Goal: Leave review/rating: Leave review/rating

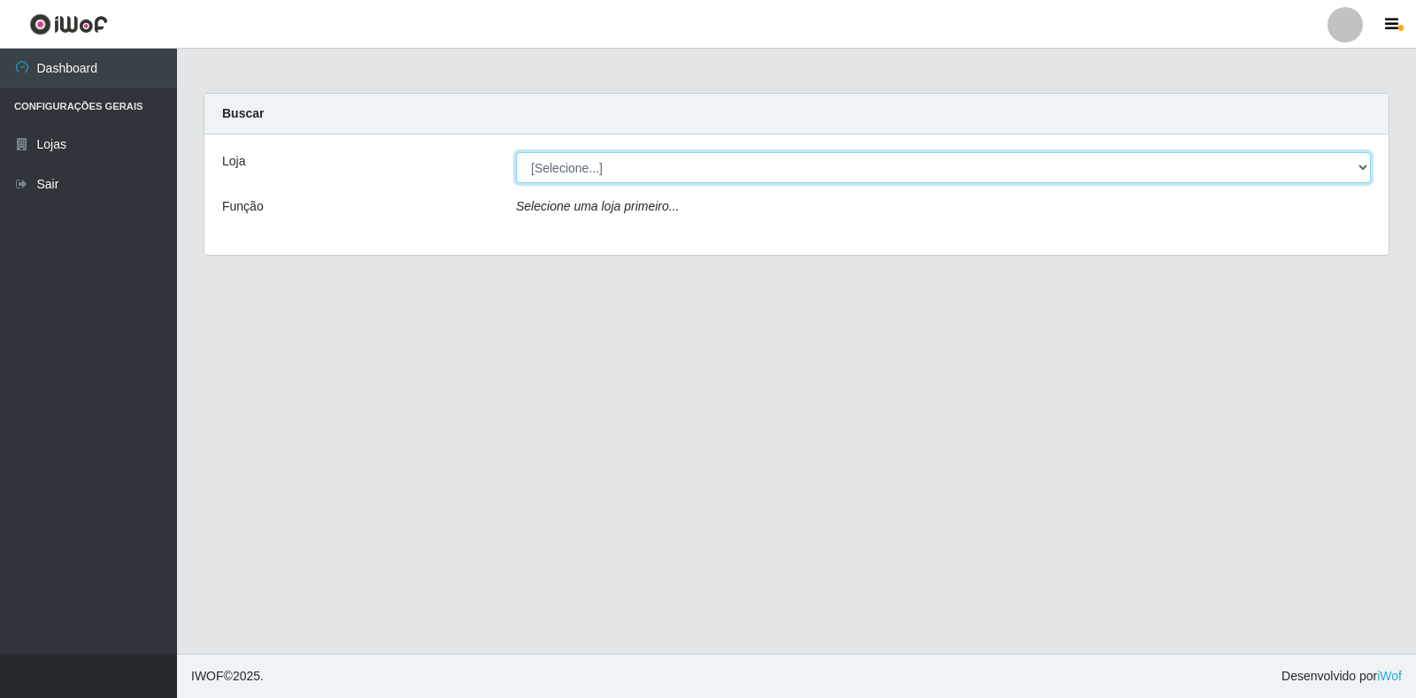
click at [582, 169] on select "[Selecione...] Atacado Vem - Loja 30 Laranjeiras Velha" at bounding box center [943, 167] width 855 height 31
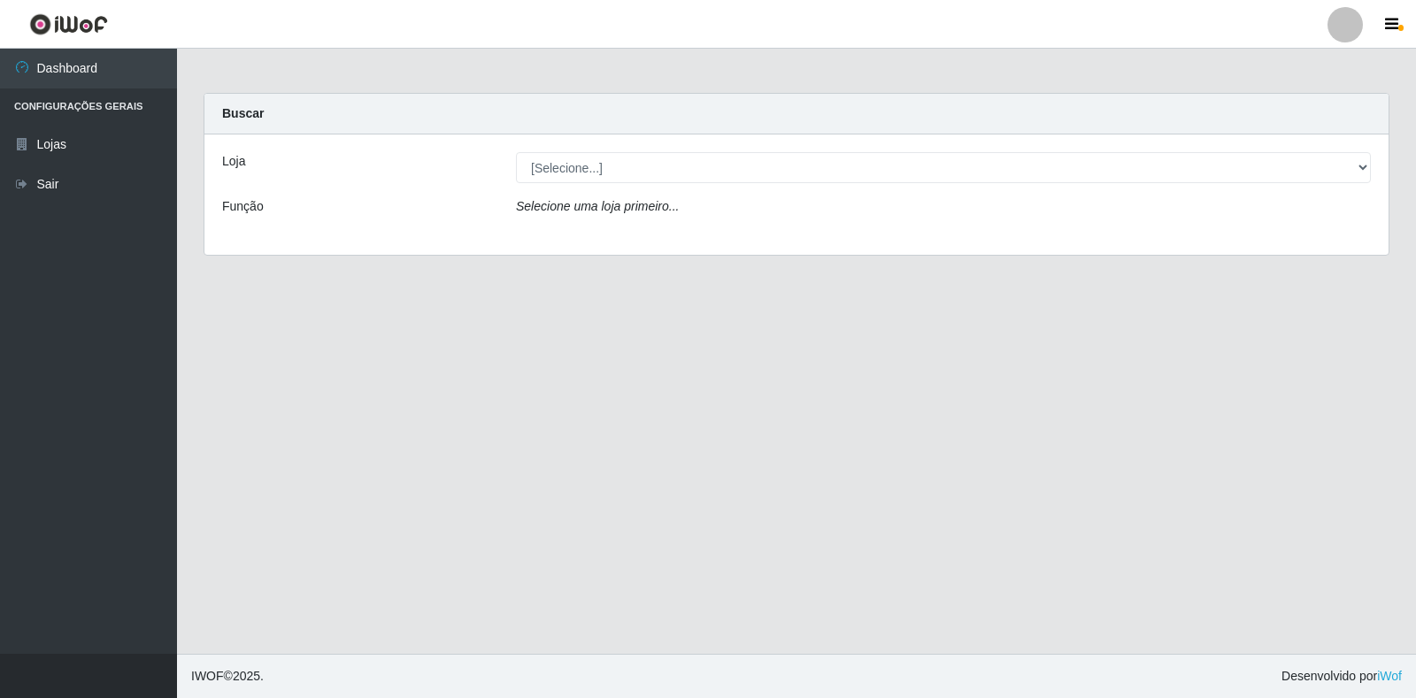
click at [585, 170] on select "[Selecione...] Atacado Vem - Loja 30 Laranjeiras Velha" at bounding box center [943, 167] width 855 height 31
click at [606, 162] on select "[Selecione...] Atacado Vem - Loja 30 Laranjeiras Velha" at bounding box center [943, 167] width 855 height 31
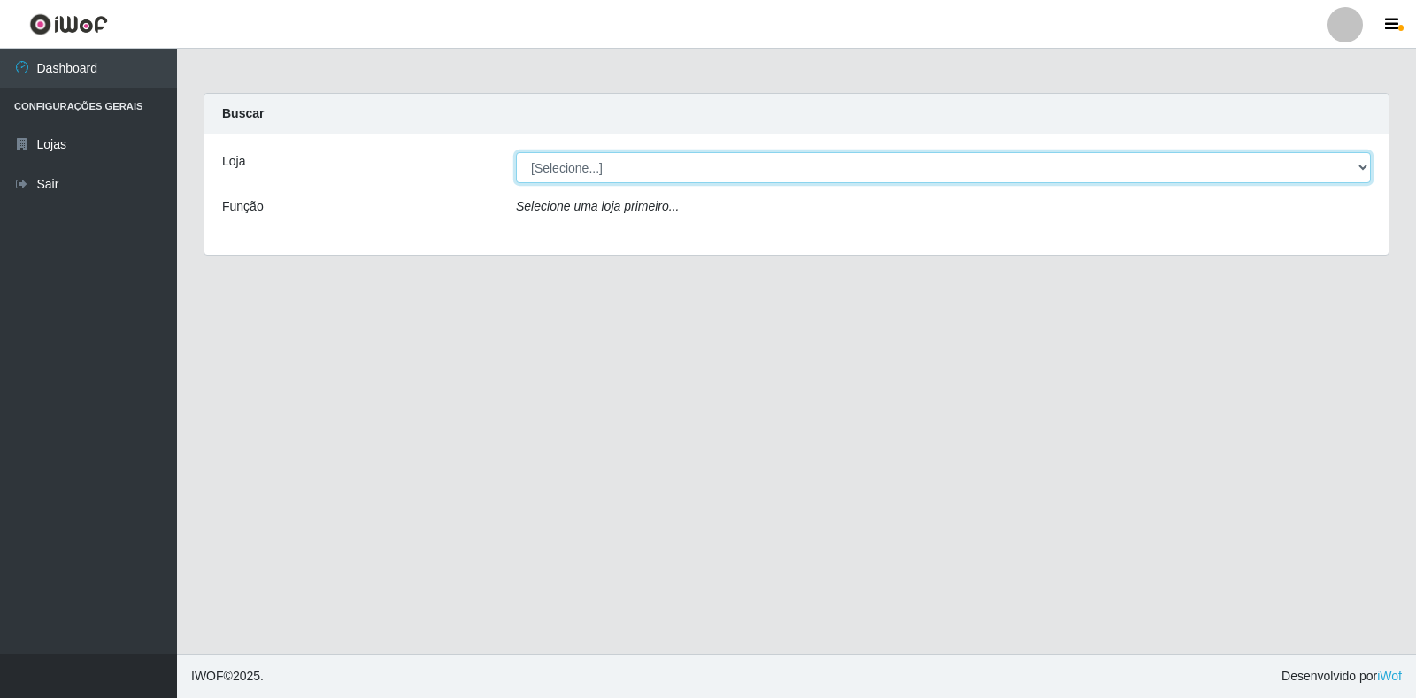
click at [615, 155] on select "[Selecione...] Atacado Vem - Loja 30 Laranjeiras Velha" at bounding box center [943, 167] width 855 height 31
click at [614, 162] on select "[Selecione...] Atacado Vem - Loja 30 Laranjeiras Velha" at bounding box center [943, 167] width 855 height 31
click at [1356, 166] on select "[Selecione...] Atacado Vem - Loja 30 Laranjeiras Velha" at bounding box center [943, 167] width 855 height 31
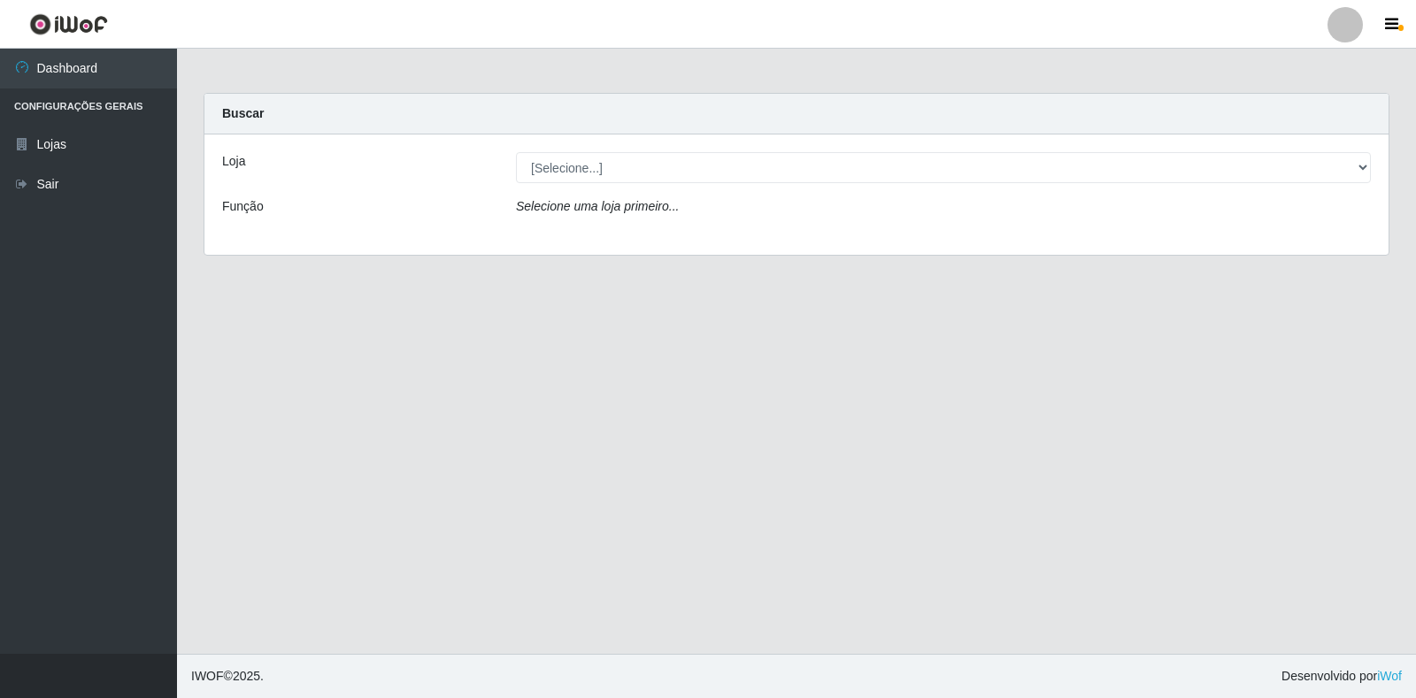
drag, startPoint x: 1362, startPoint y: 165, endPoint x: 1349, endPoint y: 169, distance: 14.0
click at [1360, 193] on div "Loja [Selecione...] Atacado Vem - Loja 30 Laranjeiras Velha Função Selecione um…" at bounding box center [796, 194] width 1184 height 120
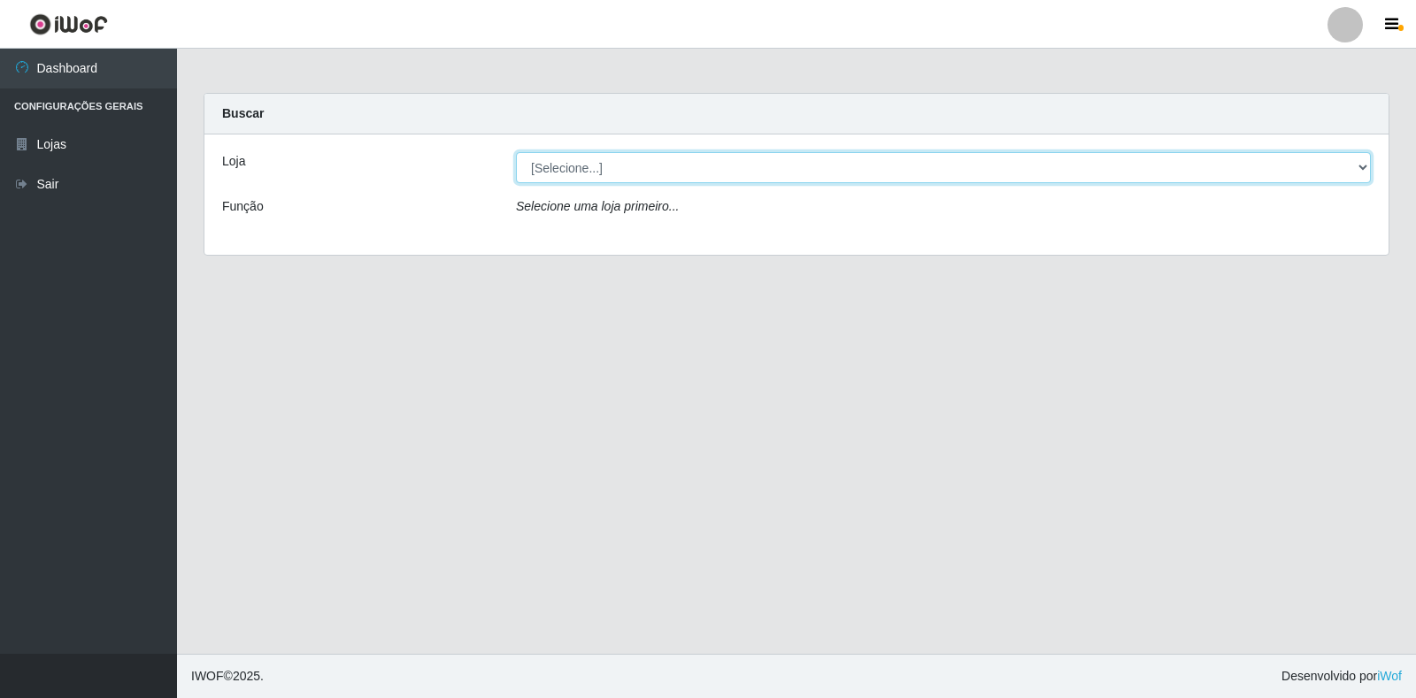
click at [1348, 168] on select "[Selecione...] Atacado Vem - Loja 30 Laranjeiras Velha" at bounding box center [943, 167] width 855 height 31
click at [1326, 167] on select "[Selecione...] Atacado Vem - Loja 30 Laranjeiras Velha" at bounding box center [943, 167] width 855 height 31
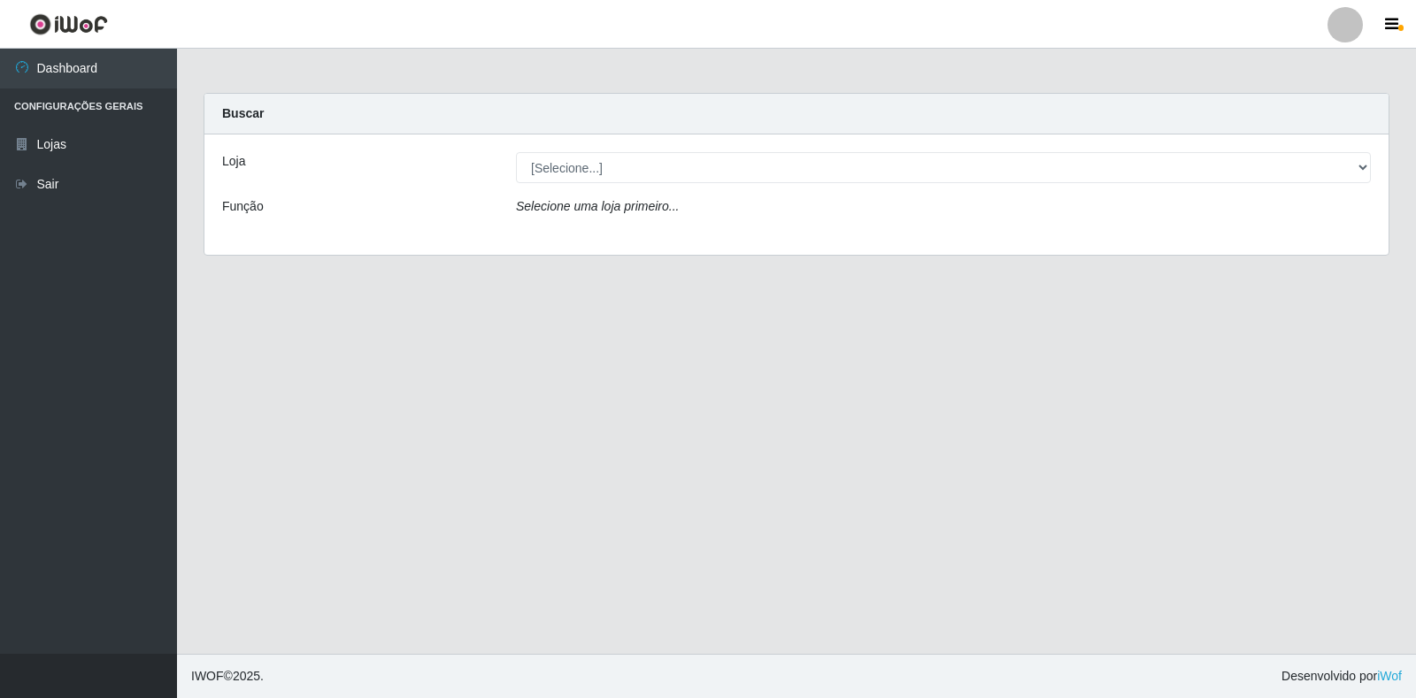
click at [657, 168] on select "[Selecione...] Atacado Vem - Loja 30 Laranjeiras Velha" at bounding box center [943, 167] width 855 height 31
drag, startPoint x: 657, startPoint y: 168, endPoint x: 656, endPoint y: 197, distance: 29.2
click at [656, 197] on div "Loja [Selecione...] Atacado Vem - Loja 30 Laranjeiras Velha Função Selecione um…" at bounding box center [796, 194] width 1184 height 120
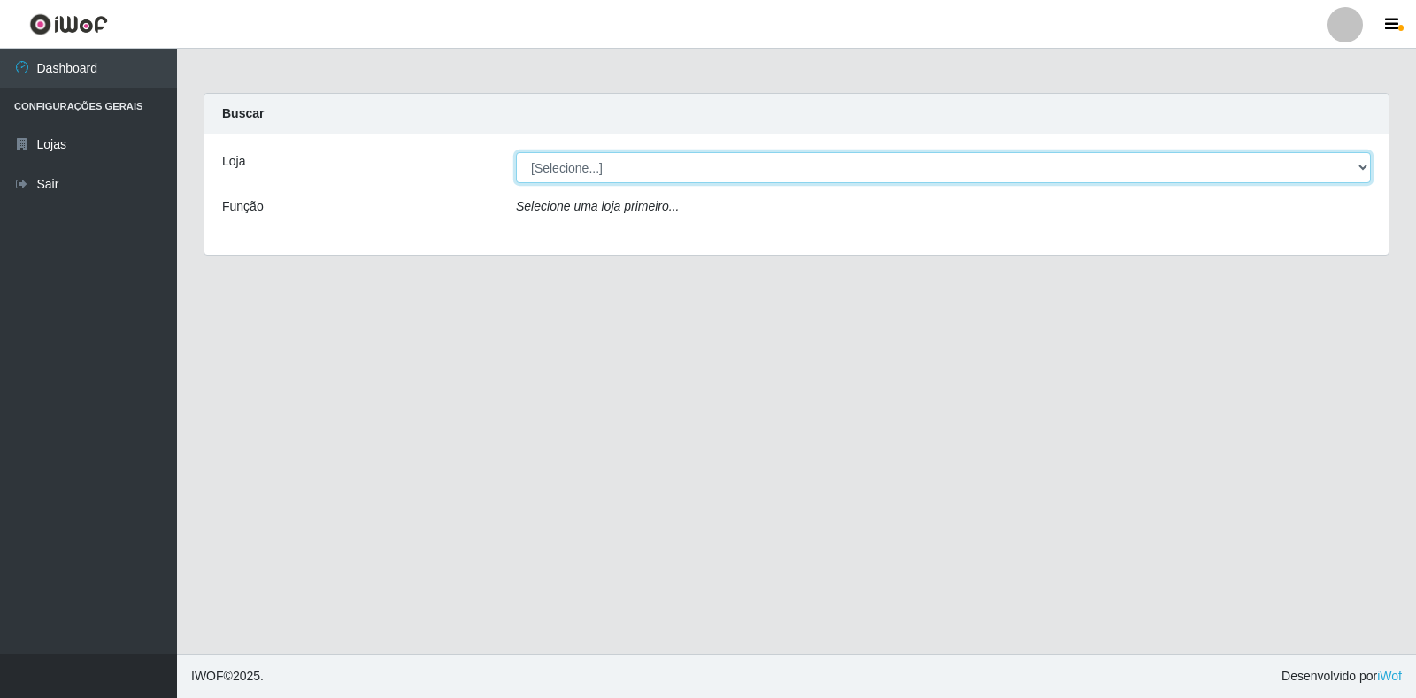
click at [568, 164] on select "[Selecione...] Atacado Vem - Loja 30 Laranjeiras Velha" at bounding box center [943, 167] width 855 height 31
click at [564, 170] on select "[Selecione...] Atacado Vem - Loja 30 Laranjeiras Velha" at bounding box center [943, 167] width 855 height 31
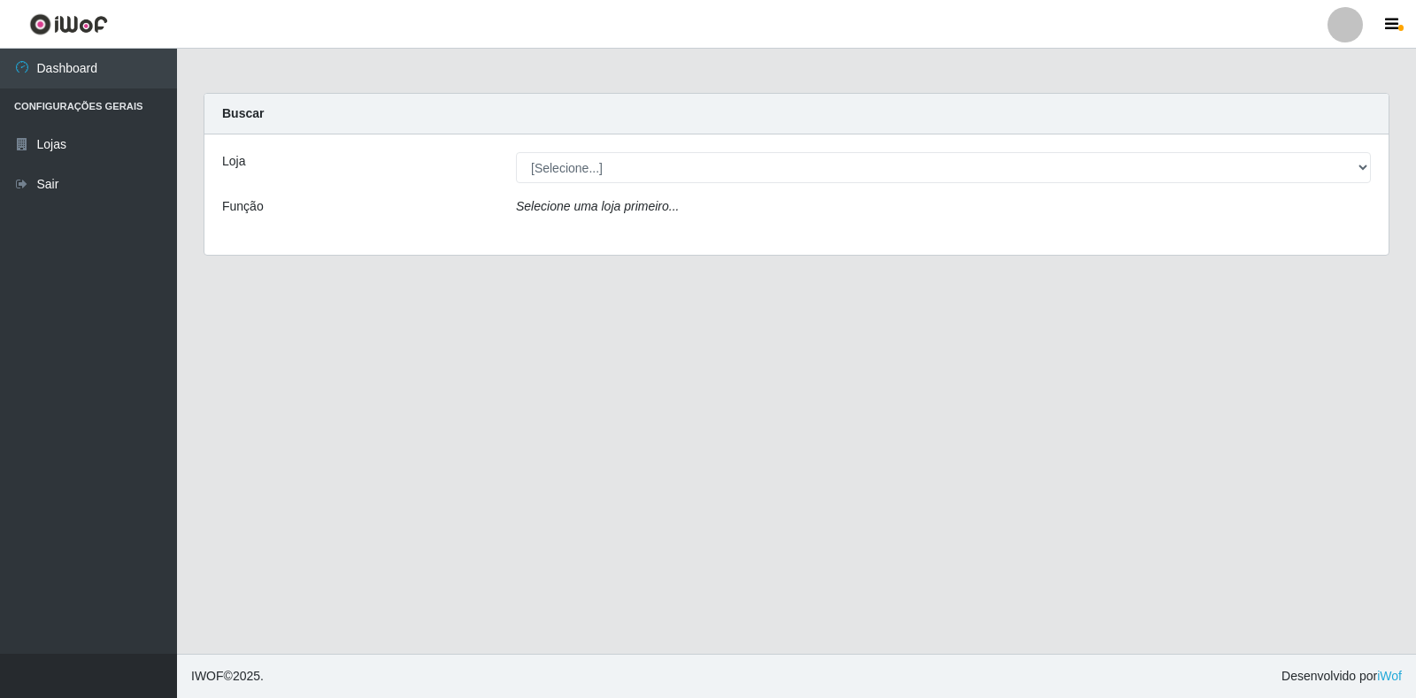
click at [564, 173] on select "[Selecione...] Atacado Vem - Loja 30 Laranjeiras Velha" at bounding box center [943, 167] width 855 height 31
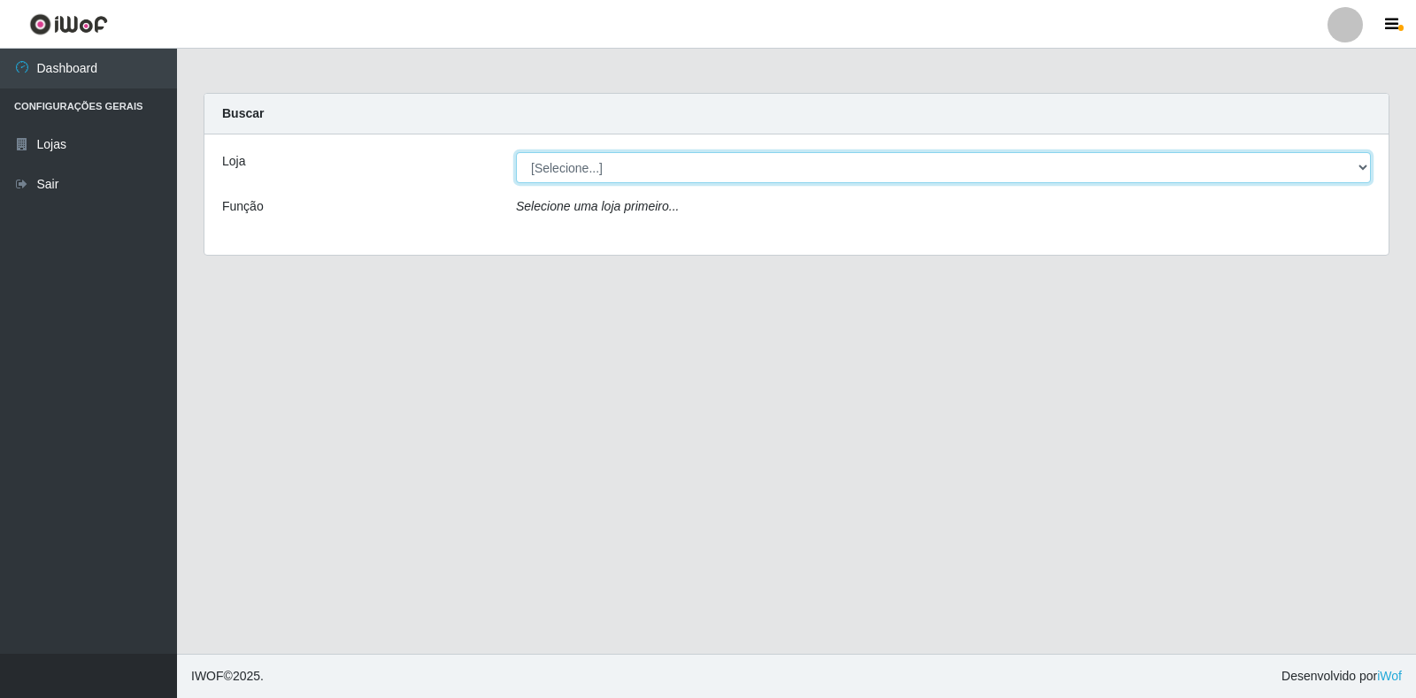
click at [564, 173] on select "[Selecione...] Atacado Vem - Loja 30 Laranjeiras Velha" at bounding box center [943, 167] width 855 height 31
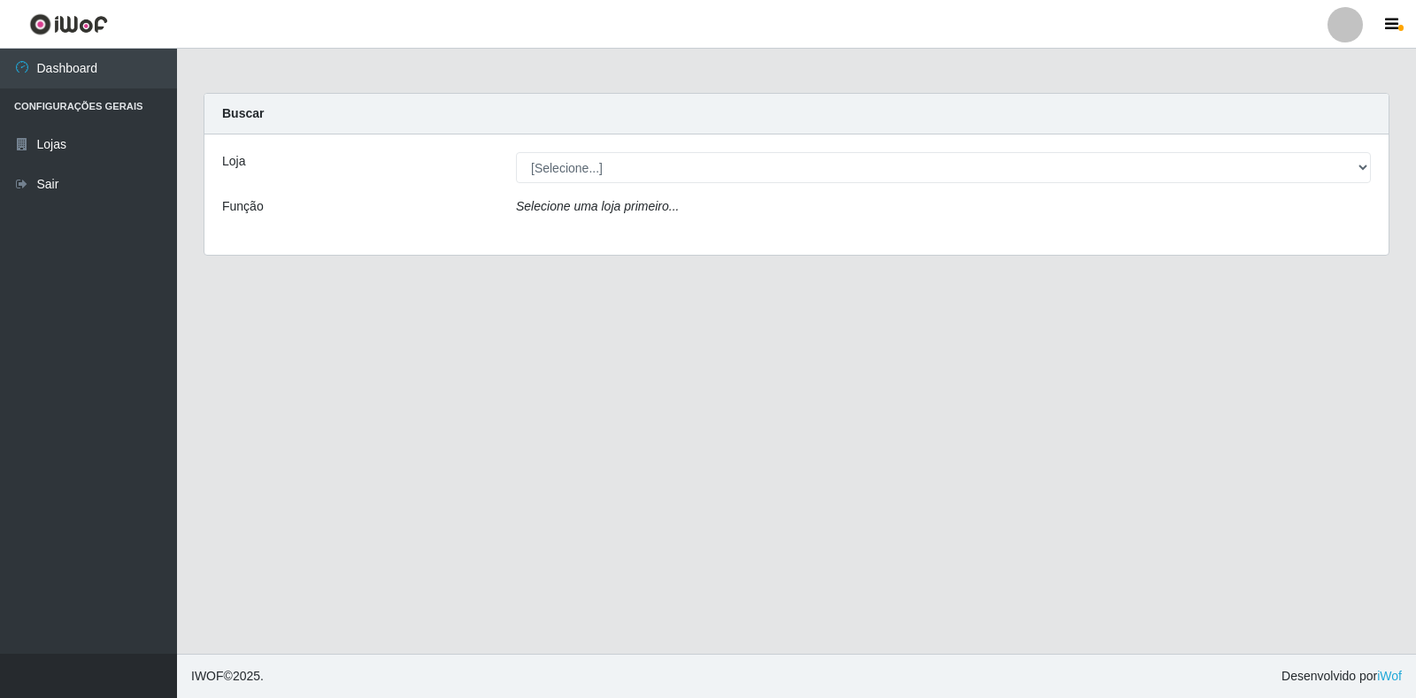
click at [564, 173] on select "[Selecione...] Atacado Vem - Loja 30 Laranjeiras Velha" at bounding box center [943, 167] width 855 height 31
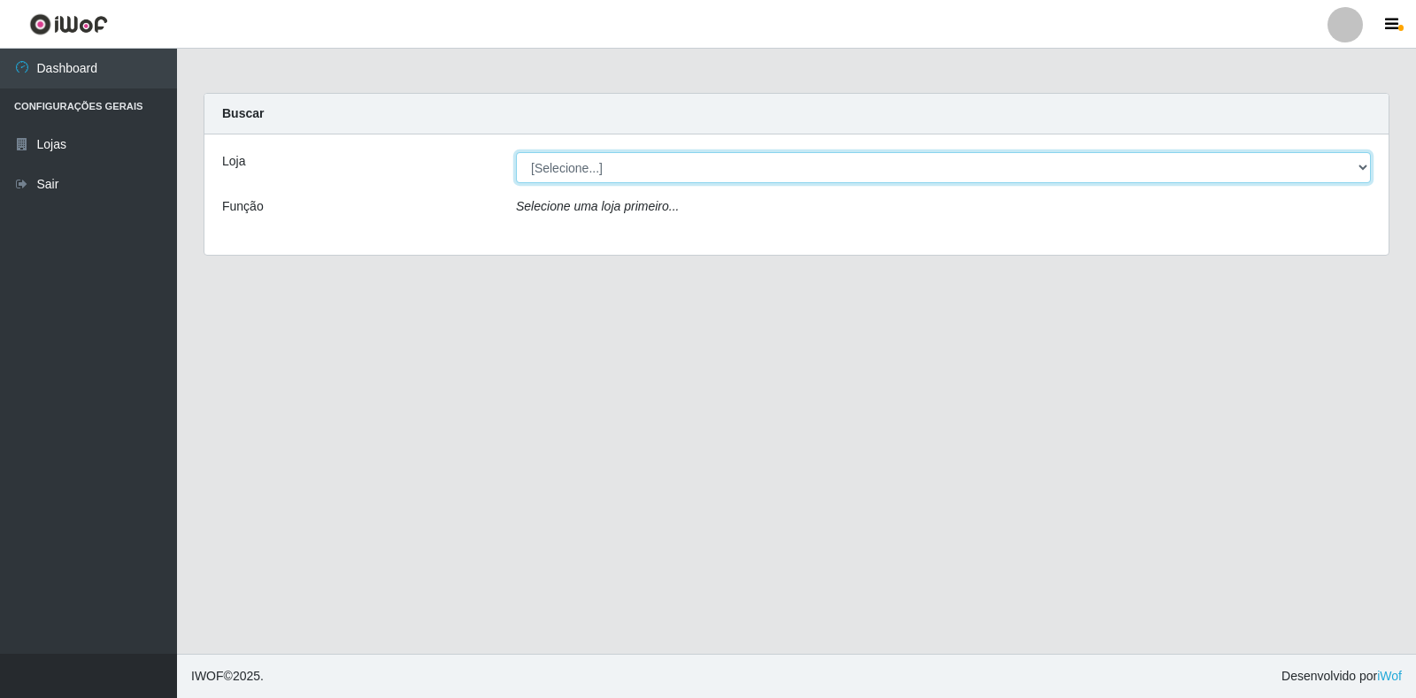
click at [564, 174] on select "[Selecione...] Atacado Vem - Loja 30 Laranjeiras Velha" at bounding box center [943, 167] width 855 height 31
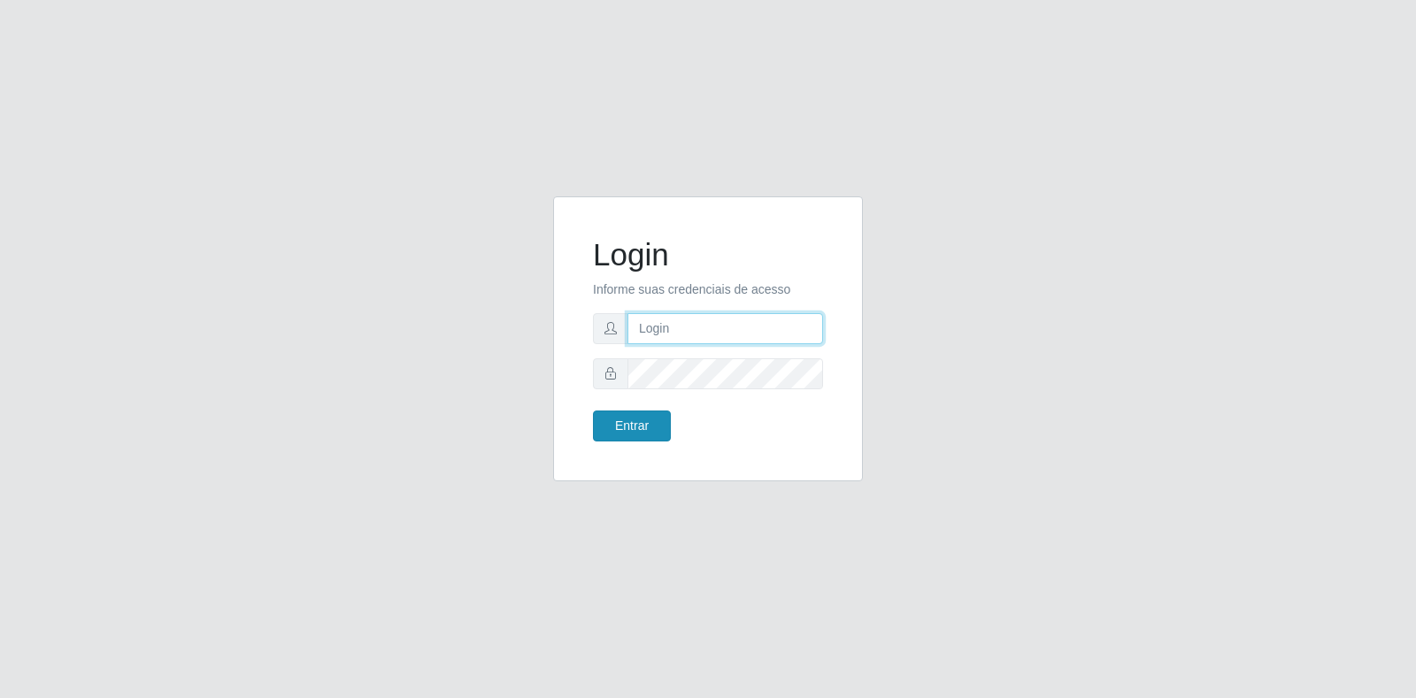
type input "[EMAIL_ADDRESS][PERSON_NAME][DOMAIN_NAME]"
click at [642, 422] on button "Entrar" at bounding box center [632, 425] width 78 height 31
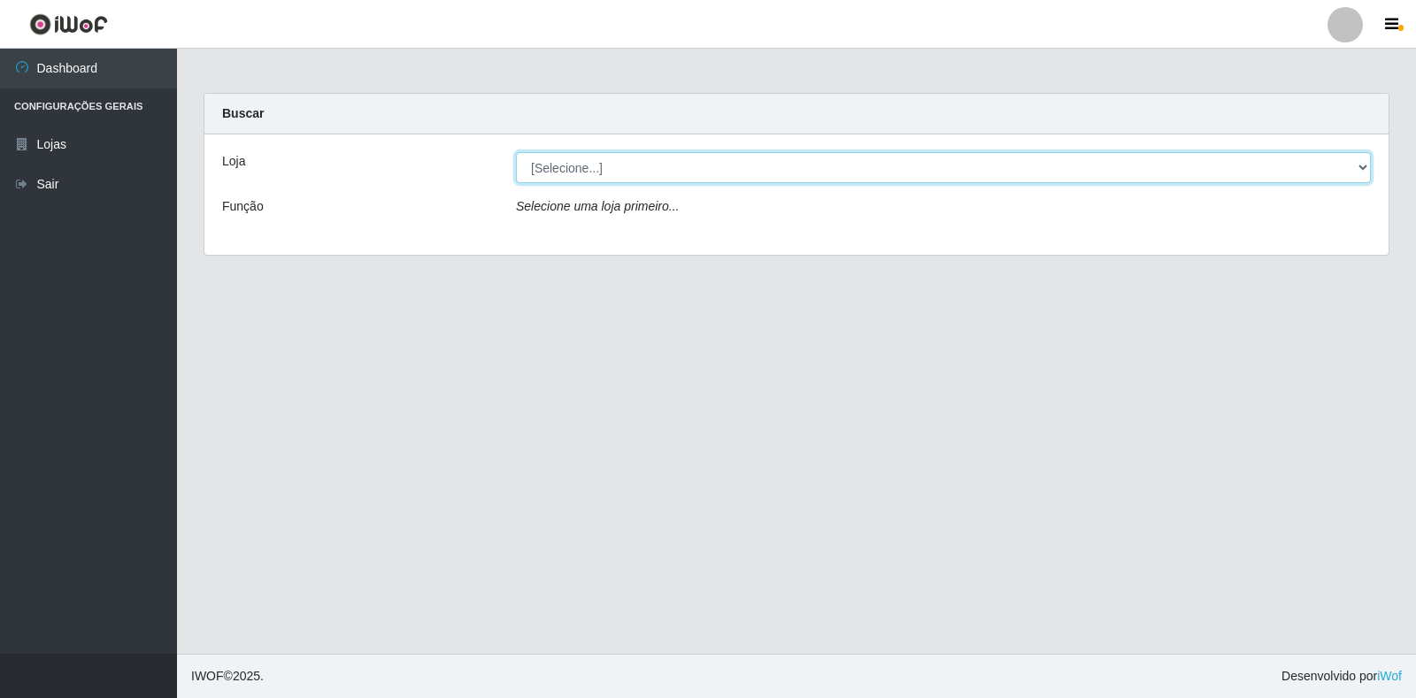
click at [635, 173] on select "[Selecione...] Atacado Vem - Loja 30 Laranjeiras Velha" at bounding box center [943, 167] width 855 height 31
drag, startPoint x: 637, startPoint y: 174, endPoint x: 629, endPoint y: 182, distance: 11.3
click at [637, 173] on select "[Selecione...] Atacado Vem - Loja 30 Laranjeiras Velha" at bounding box center [943, 167] width 855 height 31
click at [579, 161] on select "[Selecione...] Atacado Vem - Loja 30 Laranjeiras Velha" at bounding box center [943, 167] width 855 height 31
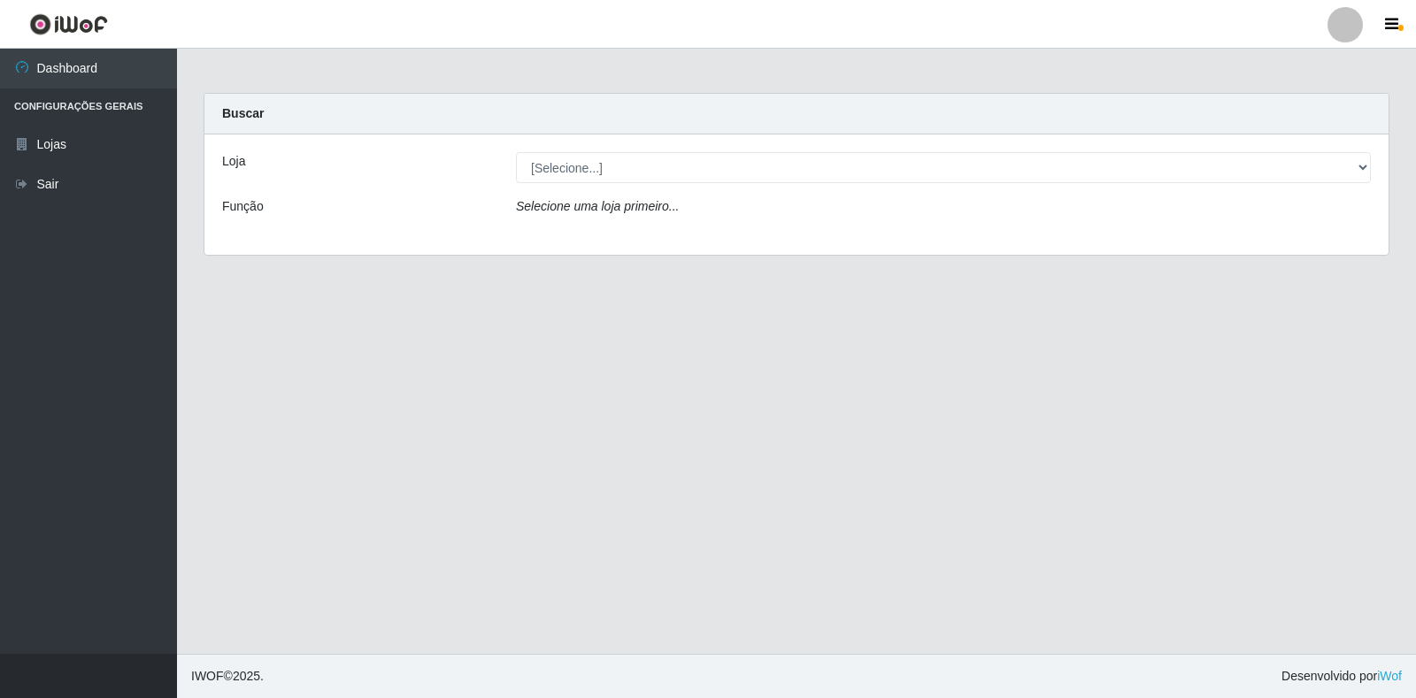
click at [571, 165] on select "[Selecione...] Atacado Vem - Loja 30 Laranjeiras Velha" at bounding box center [943, 167] width 855 height 31
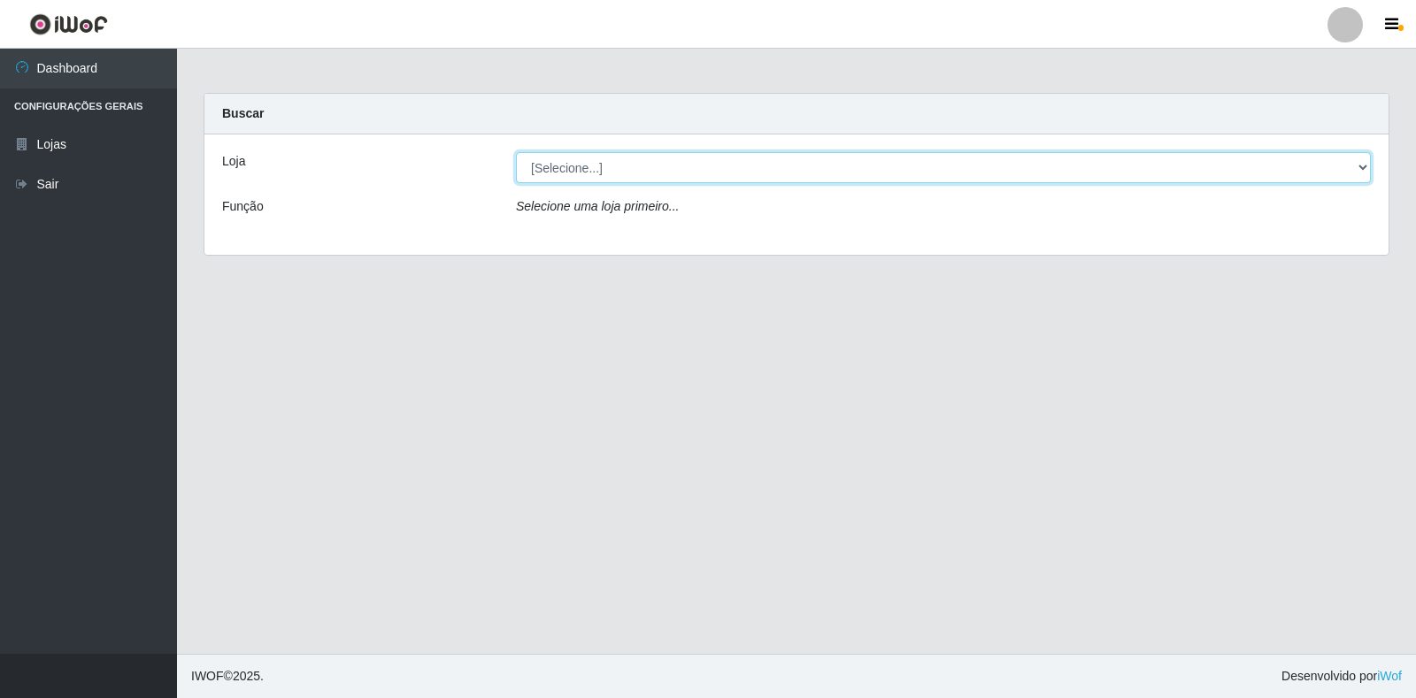
click at [571, 165] on select "[Selecione...] Atacado Vem - Loja 30 Laranjeiras Velha" at bounding box center [943, 167] width 855 height 31
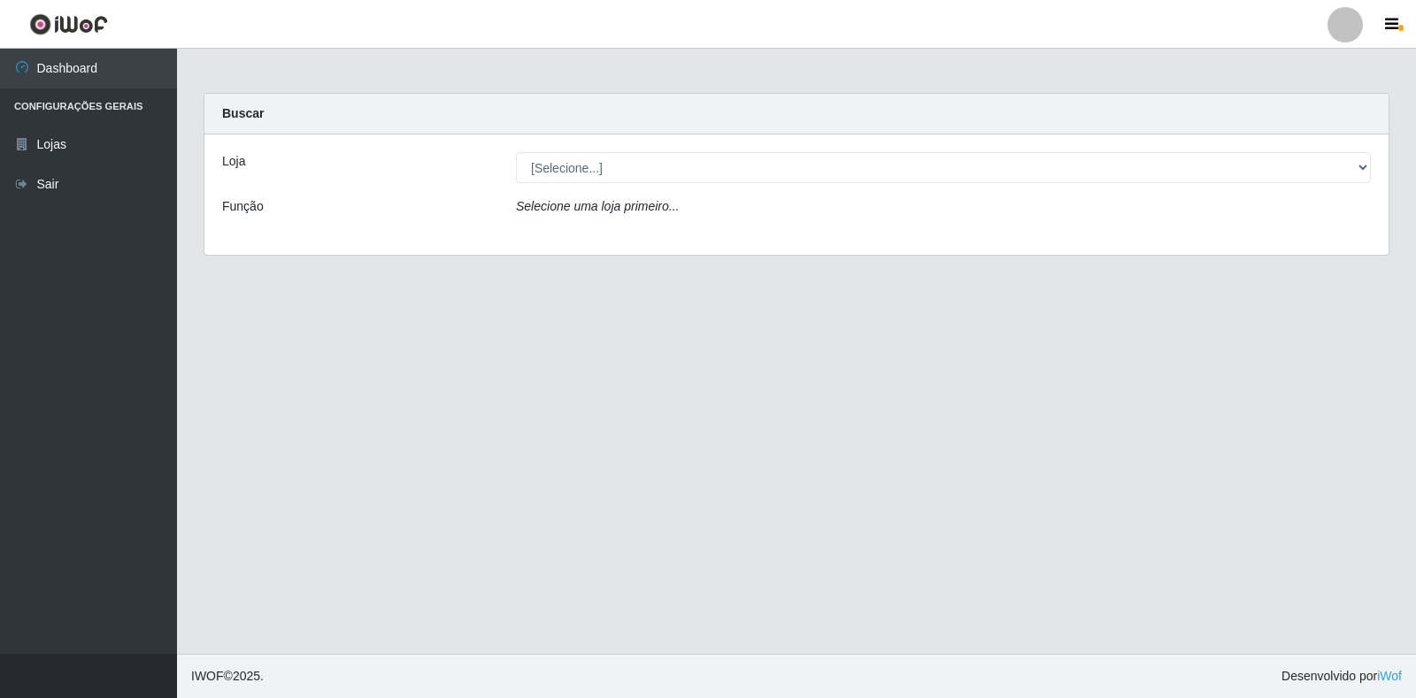
click at [571, 165] on select "[Selecione...] Atacado Vem - Loja 30 Laranjeiras Velha" at bounding box center [943, 167] width 855 height 31
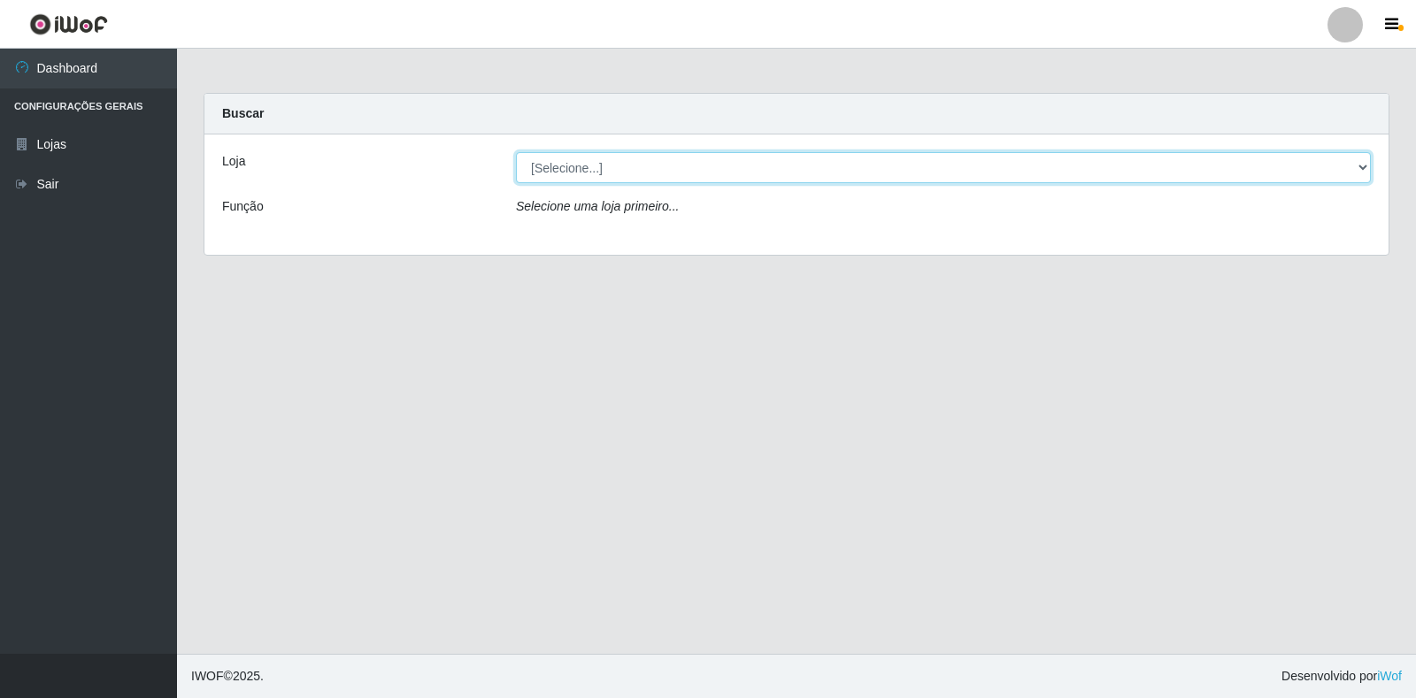
click at [571, 165] on select "[Selecione...] Atacado Vem - Loja 30 Laranjeiras Velha" at bounding box center [943, 167] width 855 height 31
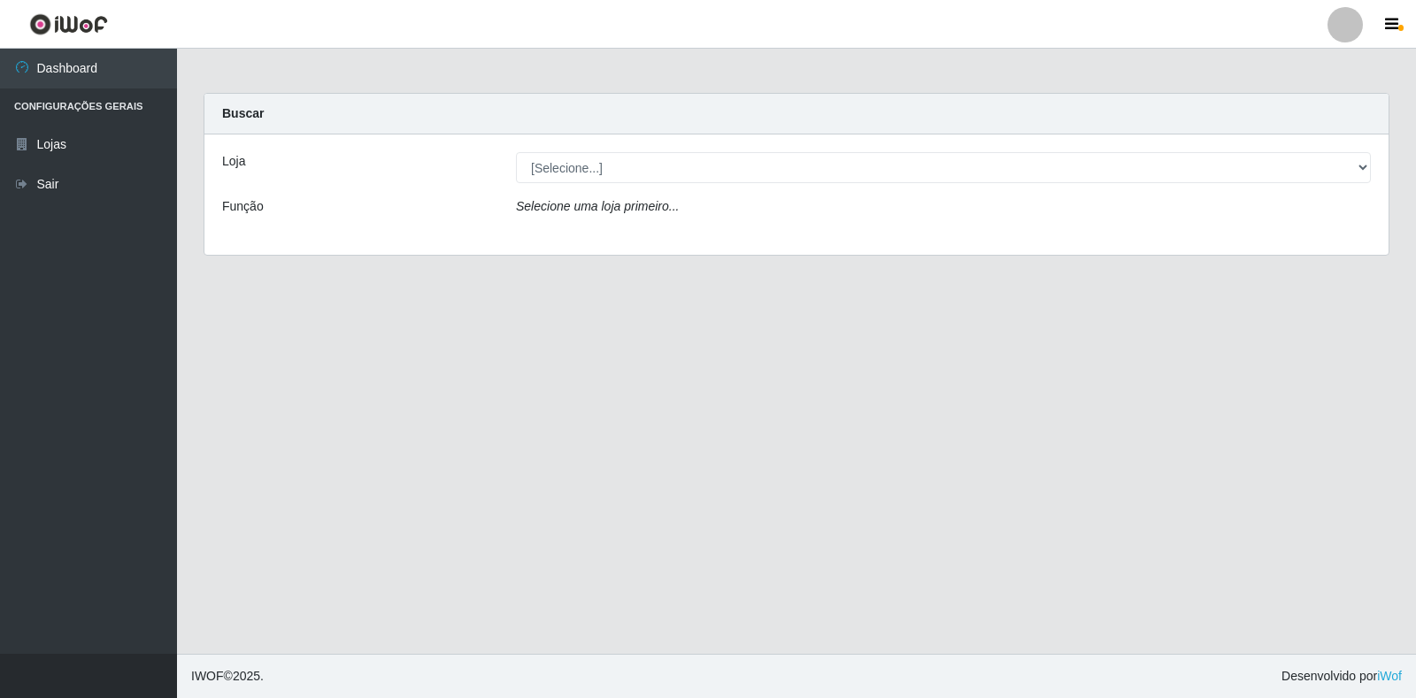
drag, startPoint x: 571, startPoint y: 165, endPoint x: 573, endPoint y: 191, distance: 26.7
click at [573, 191] on div "Loja [Selecione...] Atacado Vem - Loja 30 Laranjeiras Velha Função Selecione um…" at bounding box center [796, 194] width 1184 height 120
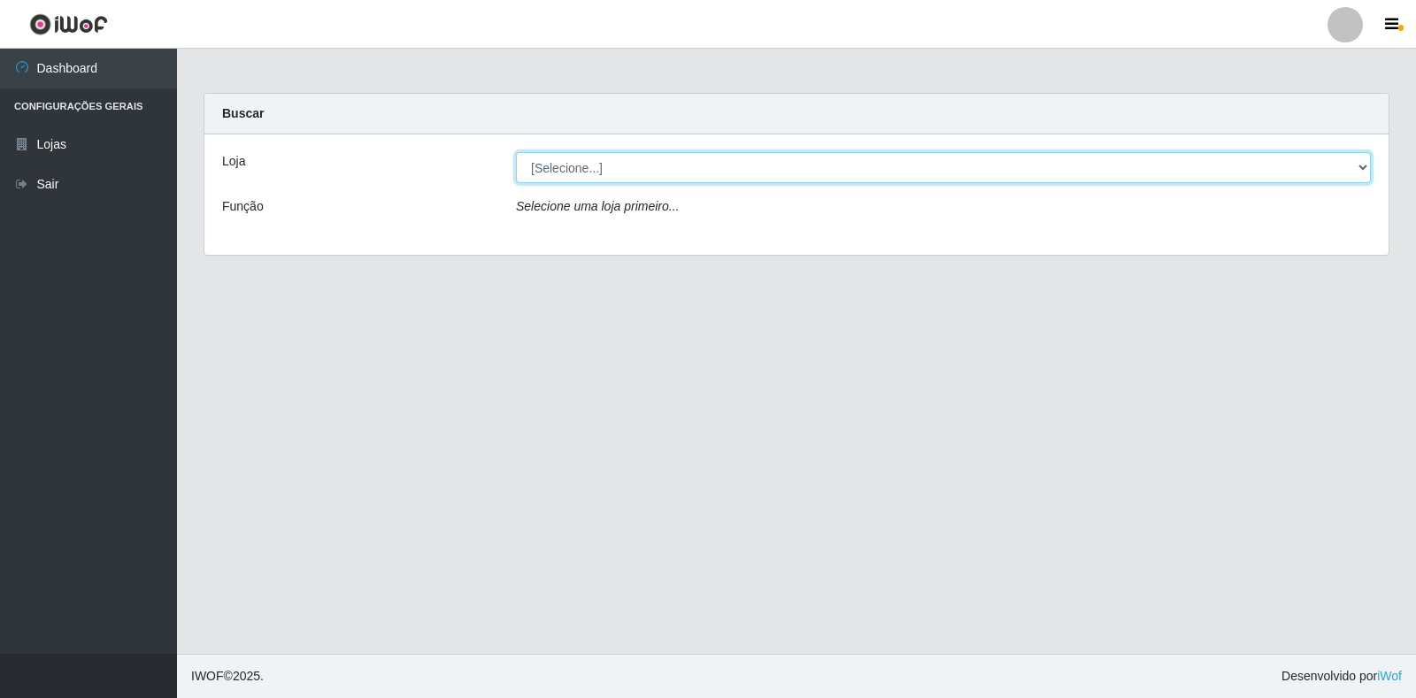
click at [572, 165] on select "[Selecione...] Atacado Vem - Loja 30 Laranjeiras Velha" at bounding box center [943, 167] width 855 height 31
click at [745, 154] on select "[Selecione...] Atacado Vem - Loja 30 Laranjeiras Velha" at bounding box center [943, 167] width 855 height 31
click at [554, 173] on select "[Selecione...] Atacado Vem - Loja 30 Laranjeiras Velha" at bounding box center [943, 167] width 855 height 31
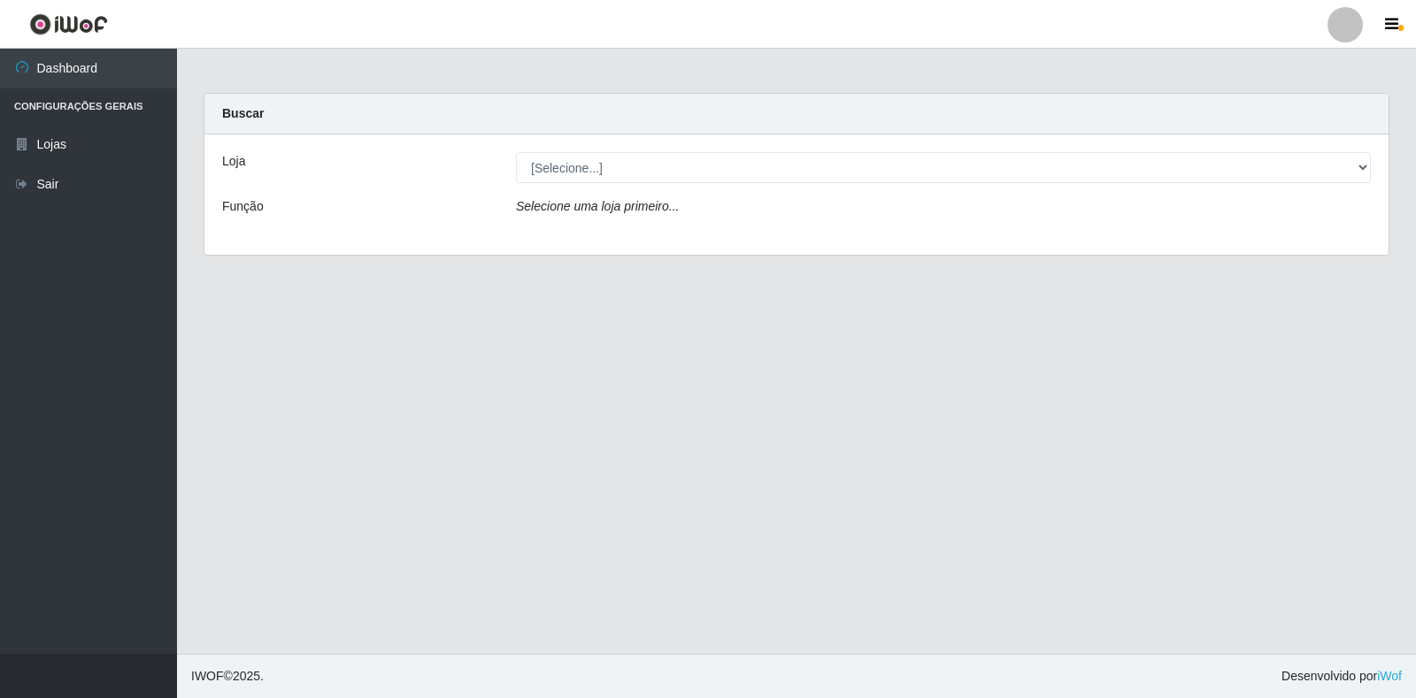
click at [554, 173] on select "[Selecione...] Atacado Vem - Loja 30 Laranjeiras Velha" at bounding box center [943, 167] width 855 height 31
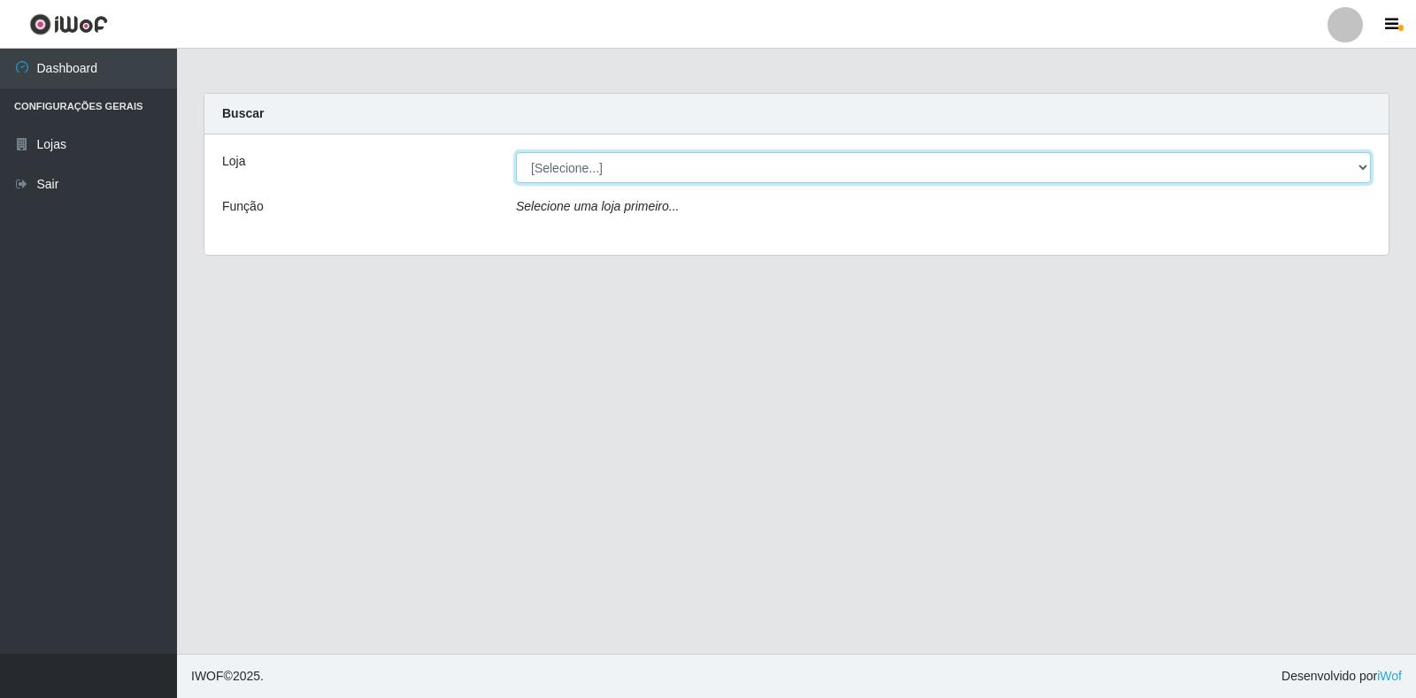
click at [554, 173] on select "[Selecione...] Atacado Vem - Loja 30 Laranjeiras Velha" at bounding box center [943, 167] width 855 height 31
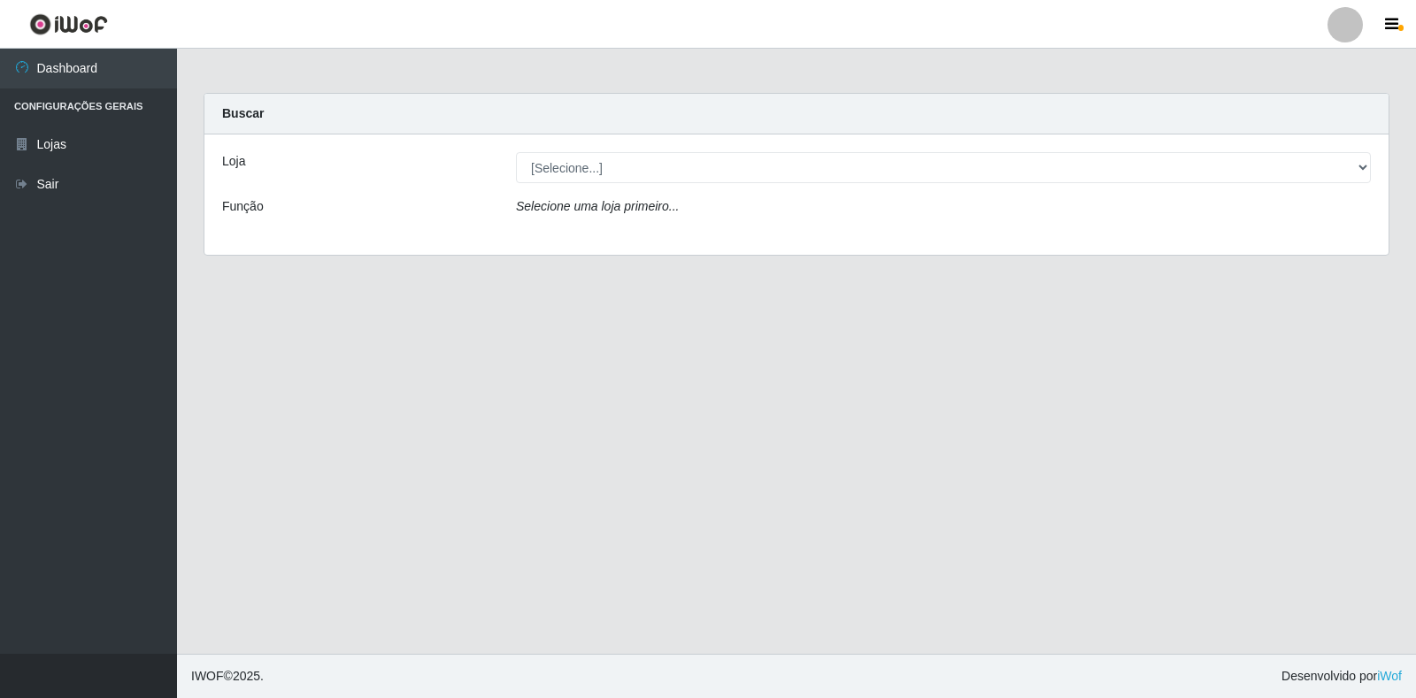
click at [620, 169] on select "[Selecione...] Atacado Vem - Loja 30 Laranjeiras Velha" at bounding box center [943, 167] width 855 height 31
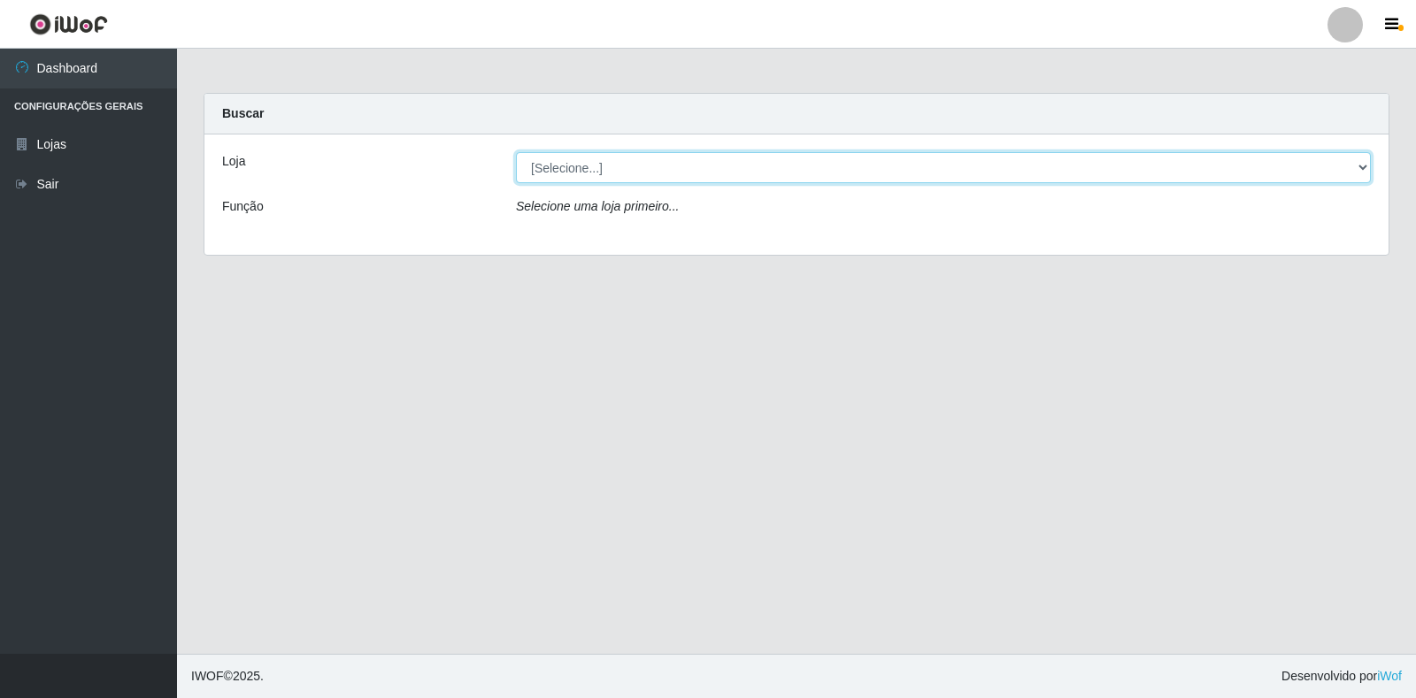
click at [620, 169] on select "[Selecione...] Atacado Vem - Loja 30 Laranjeiras Velha" at bounding box center [943, 167] width 855 height 31
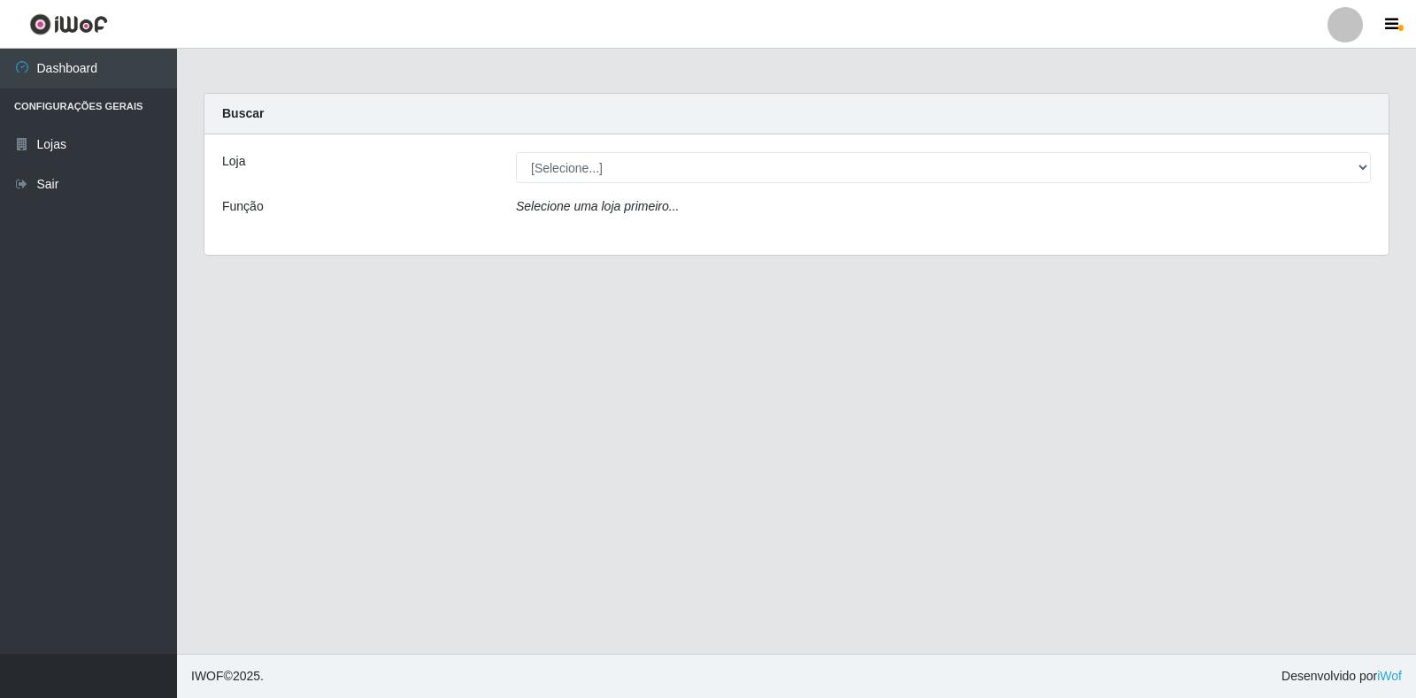
drag, startPoint x: 620, startPoint y: 169, endPoint x: 621, endPoint y: 185, distance: 15.9
click at [621, 185] on div "Loja [Selecione...] Atacado Vem - Loja 30 Laranjeiras Velha Função Selecione um…" at bounding box center [796, 194] width 1184 height 120
drag, startPoint x: 257, startPoint y: 169, endPoint x: 526, endPoint y: 150, distance: 269.6
click at [330, 169] on div "Loja" at bounding box center [356, 167] width 294 height 31
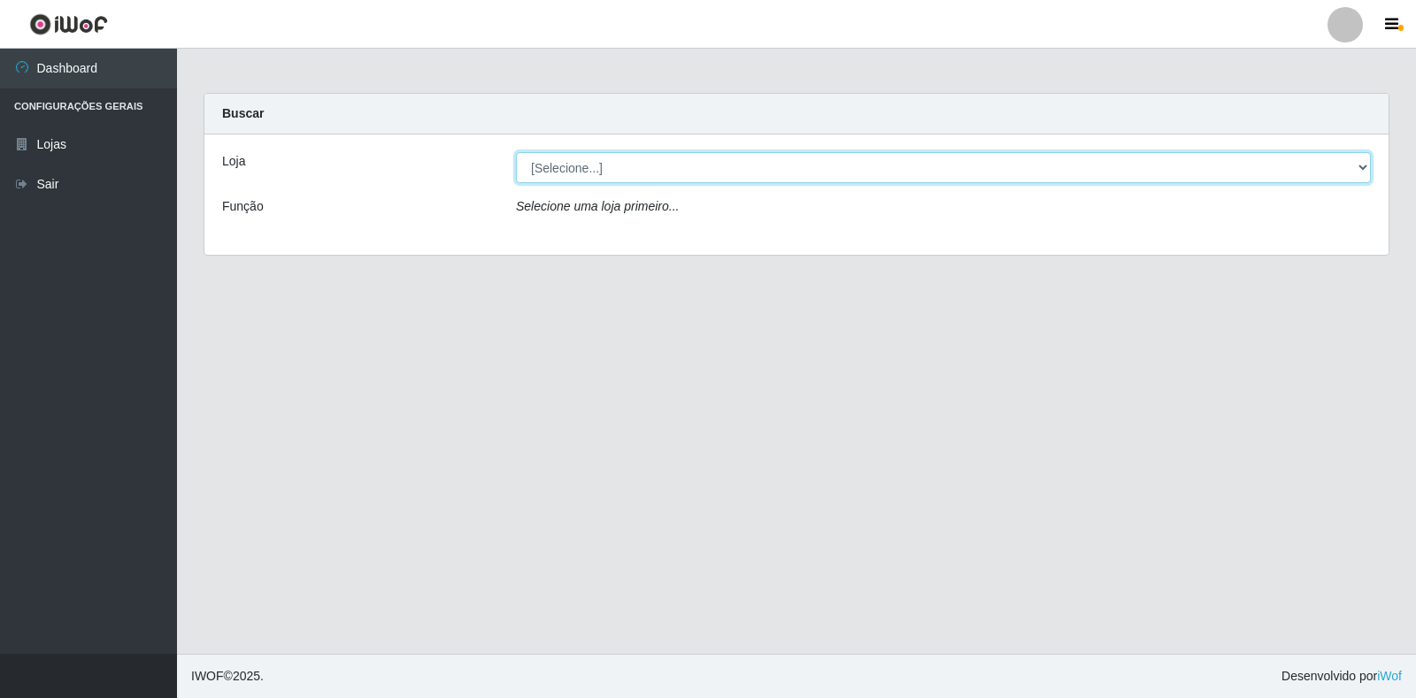
click at [1366, 165] on select "[Selecione...] Atacado Vem - Loja 30 Laranjeiras Velha" at bounding box center [943, 167] width 855 height 31
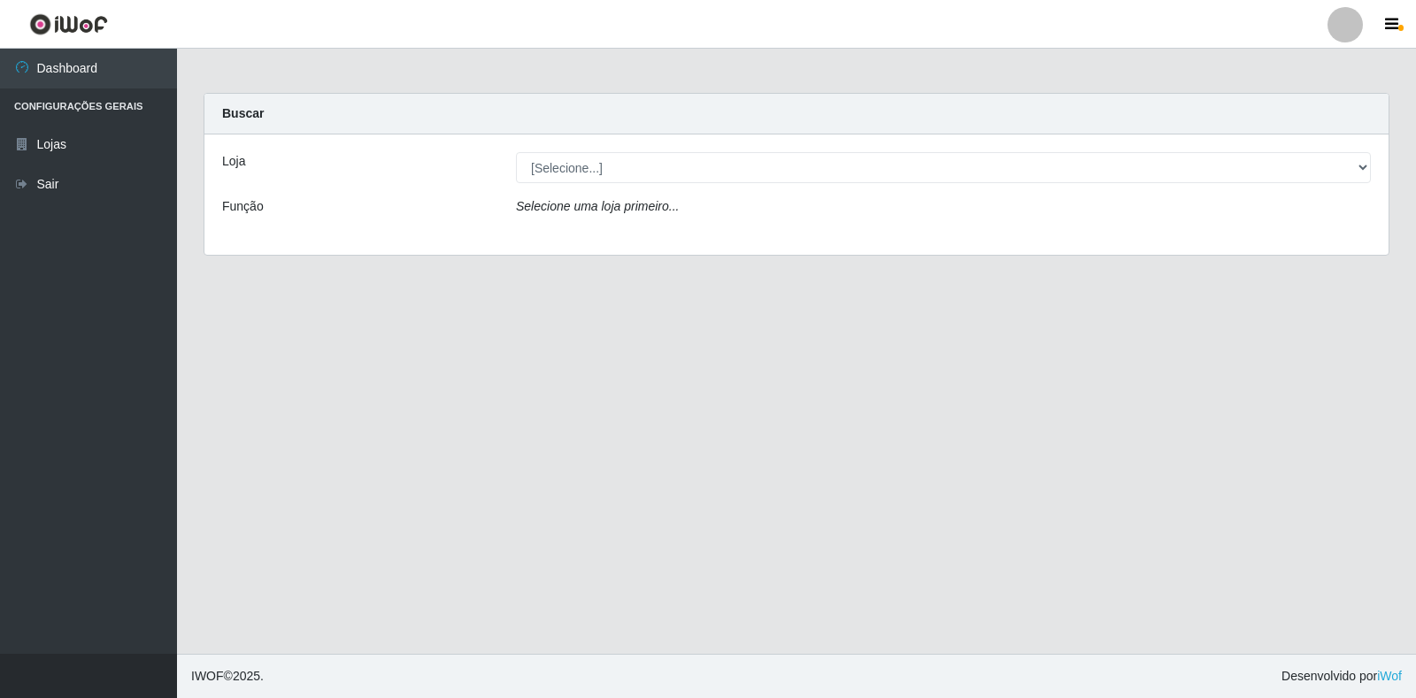
click at [1366, 165] on select "[Selecione...] Atacado Vem - Loja 30 Laranjeiras Velha" at bounding box center [943, 167] width 855 height 31
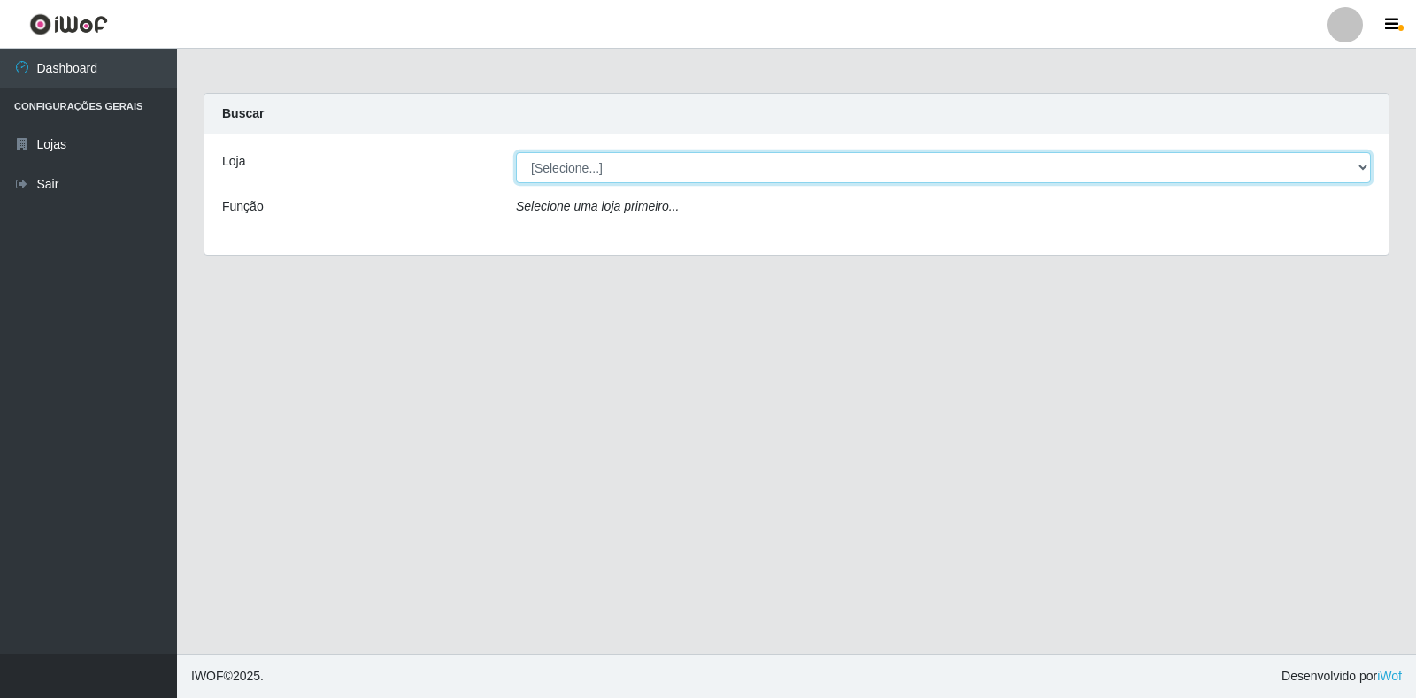
click at [1366, 165] on select "[Selecione...] Atacado Vem - Loja 30 Laranjeiras Velha" at bounding box center [943, 167] width 855 height 31
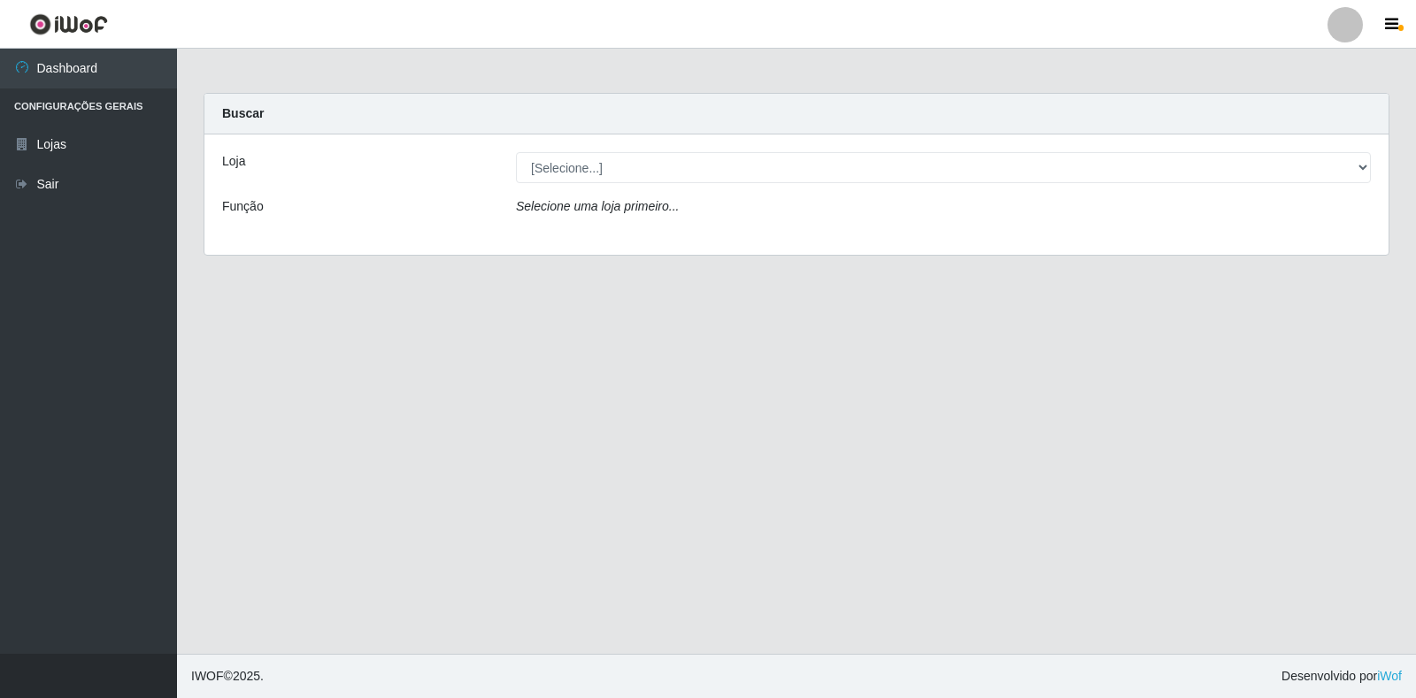
click at [1365, 165] on select "[Selecione...] Atacado Vem - Loja 30 Laranjeiras Velha" at bounding box center [943, 167] width 855 height 31
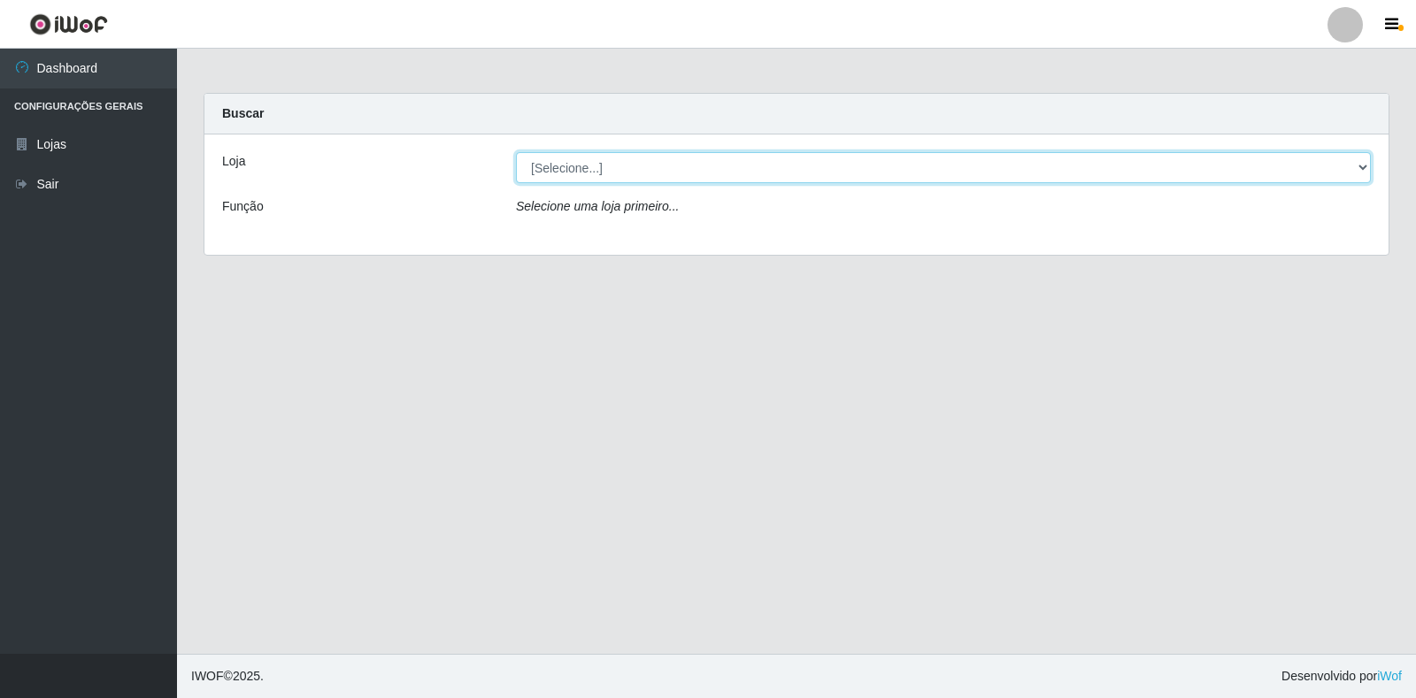
click at [1365, 165] on select "[Selecione...] Atacado Vem - Loja 30 Laranjeiras Velha" at bounding box center [943, 167] width 855 height 31
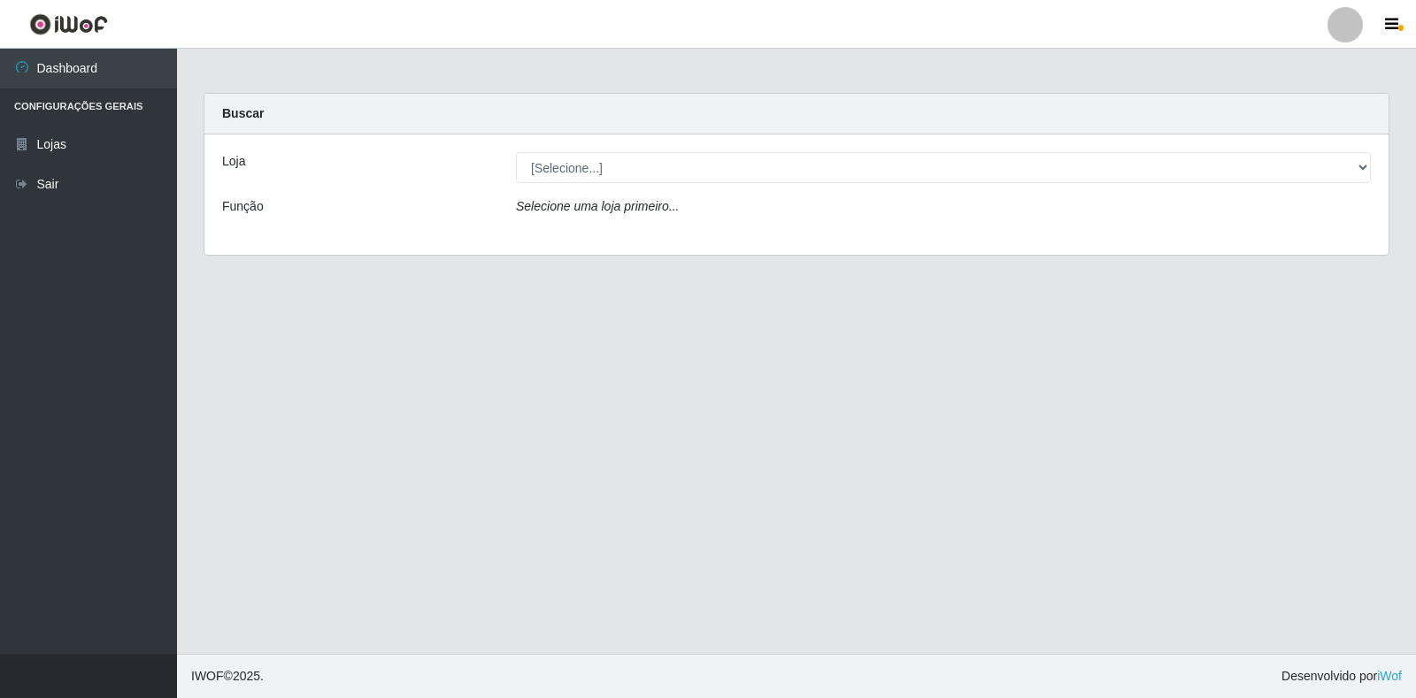
click at [1365, 165] on select "[Selecione...] Atacado Vem - Loja 30 Laranjeiras Velha" at bounding box center [943, 167] width 855 height 31
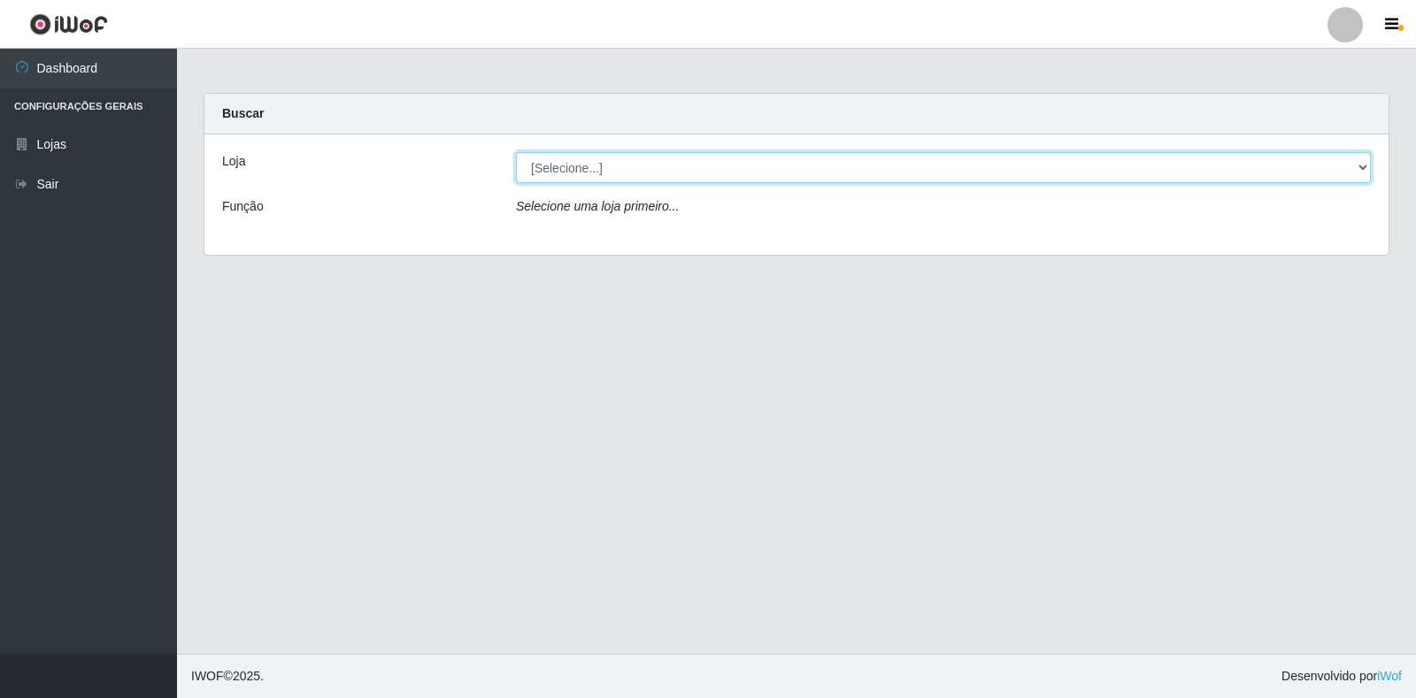
click at [1365, 165] on select "[Selecione...] Atacado Vem - Loja 30 Laranjeiras Velha" at bounding box center [943, 167] width 855 height 31
click at [1357, 166] on select "[Selecione...] Atacado Vem - Loja 30 Laranjeiras Velha" at bounding box center [943, 167] width 855 height 31
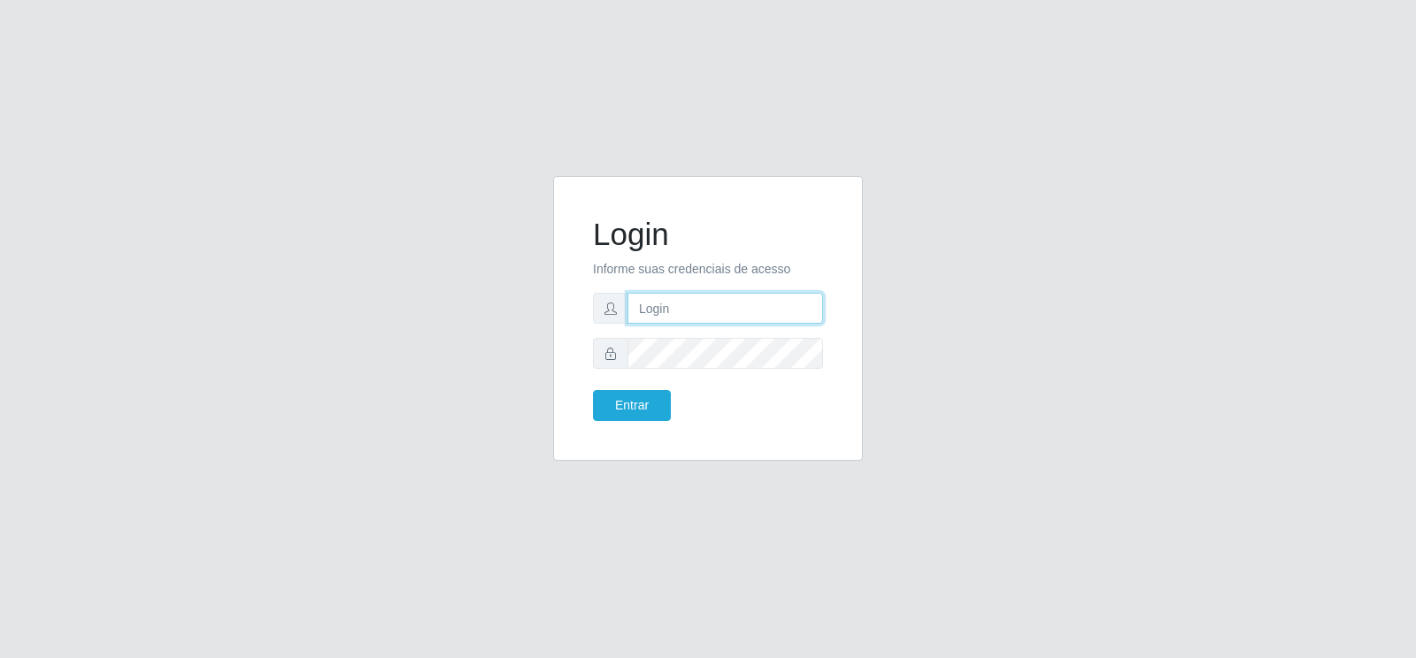
type input "[EMAIL_ADDRESS][PERSON_NAME][DOMAIN_NAME]"
click at [662, 401] on button "Entrar" at bounding box center [632, 405] width 78 height 31
click at [627, 403] on button "Entrar" at bounding box center [632, 405] width 78 height 31
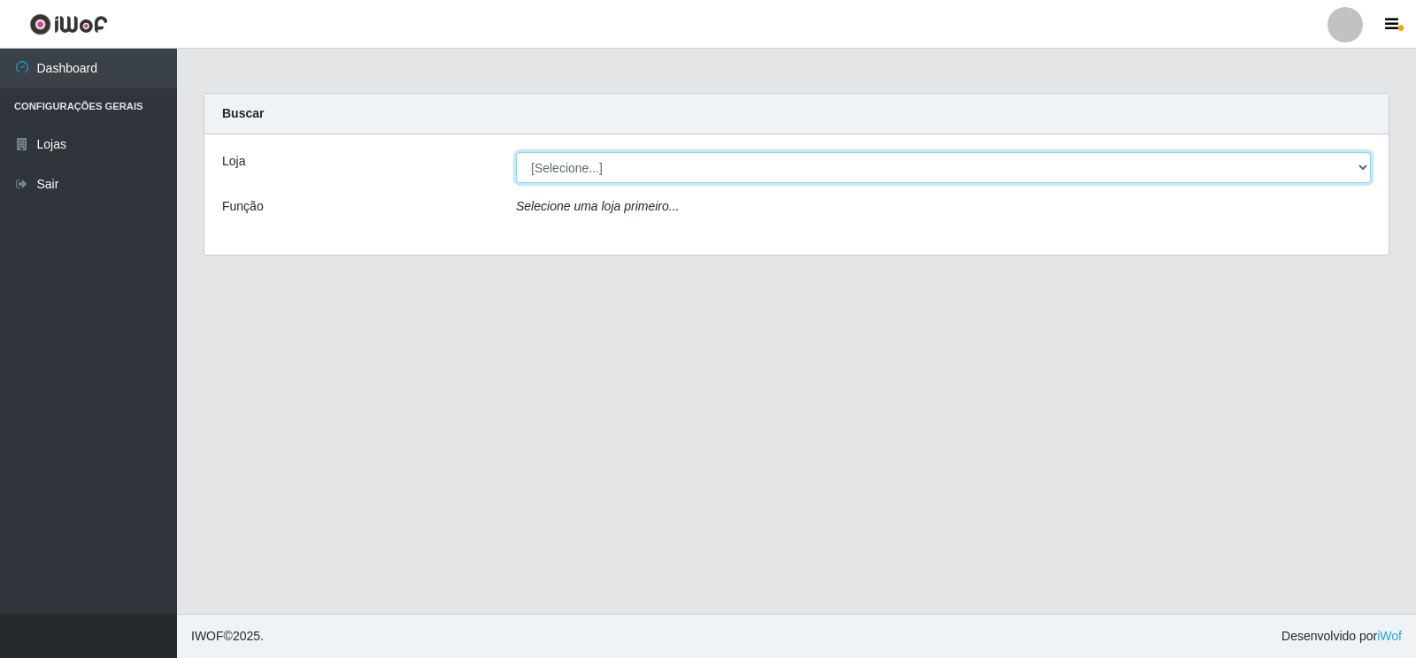
click at [679, 164] on select "[Selecione...] Atacado Vem - Loja 30 Laranjeiras Velha" at bounding box center [943, 167] width 855 height 31
select select "495"
click at [516, 152] on select "[Selecione...] Atacado Vem - Loja 30 Laranjeiras Velha" at bounding box center [943, 167] width 855 height 31
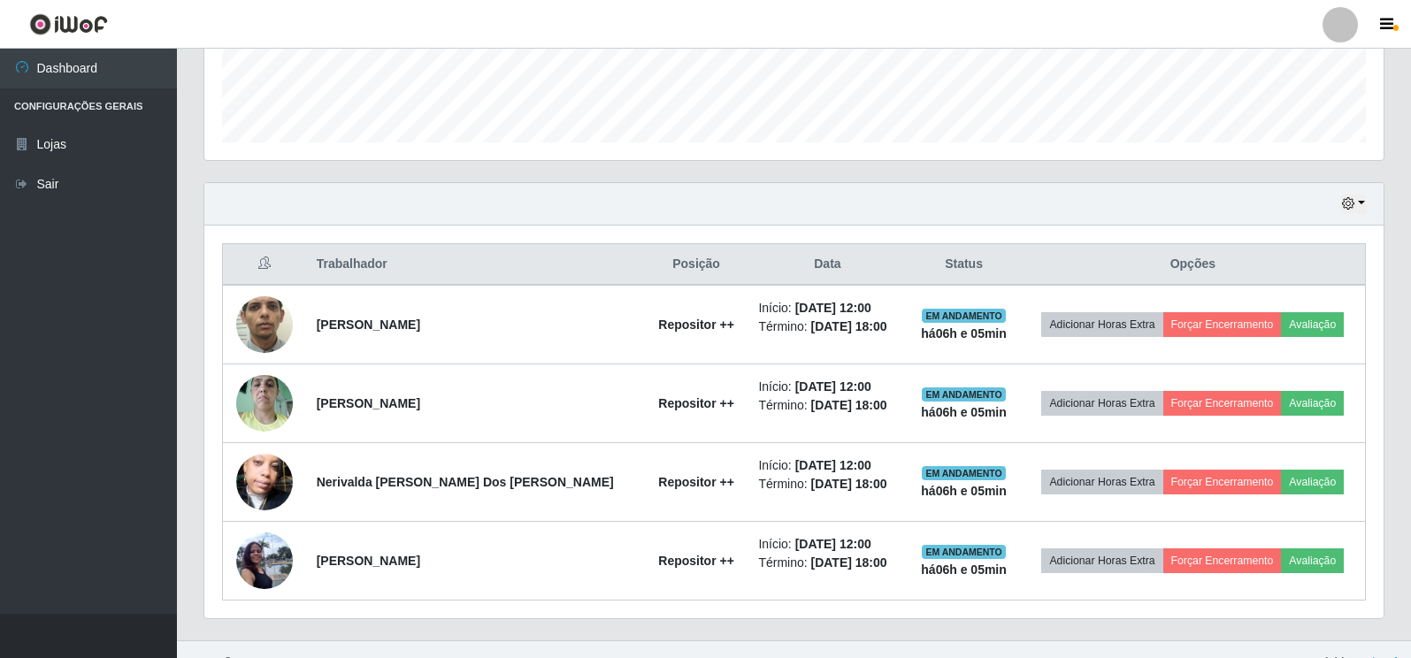
scroll to position [517, 0]
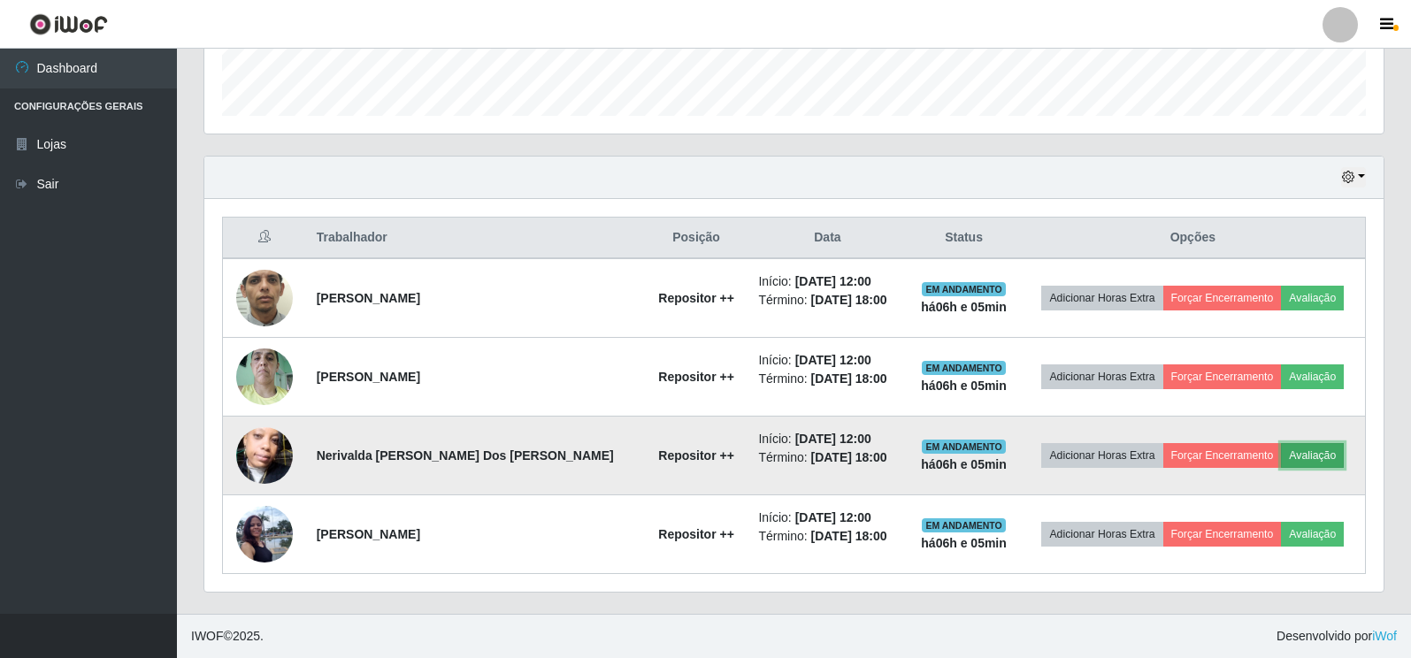
click at [1287, 455] on button "Avaliação" at bounding box center [1312, 455] width 63 height 25
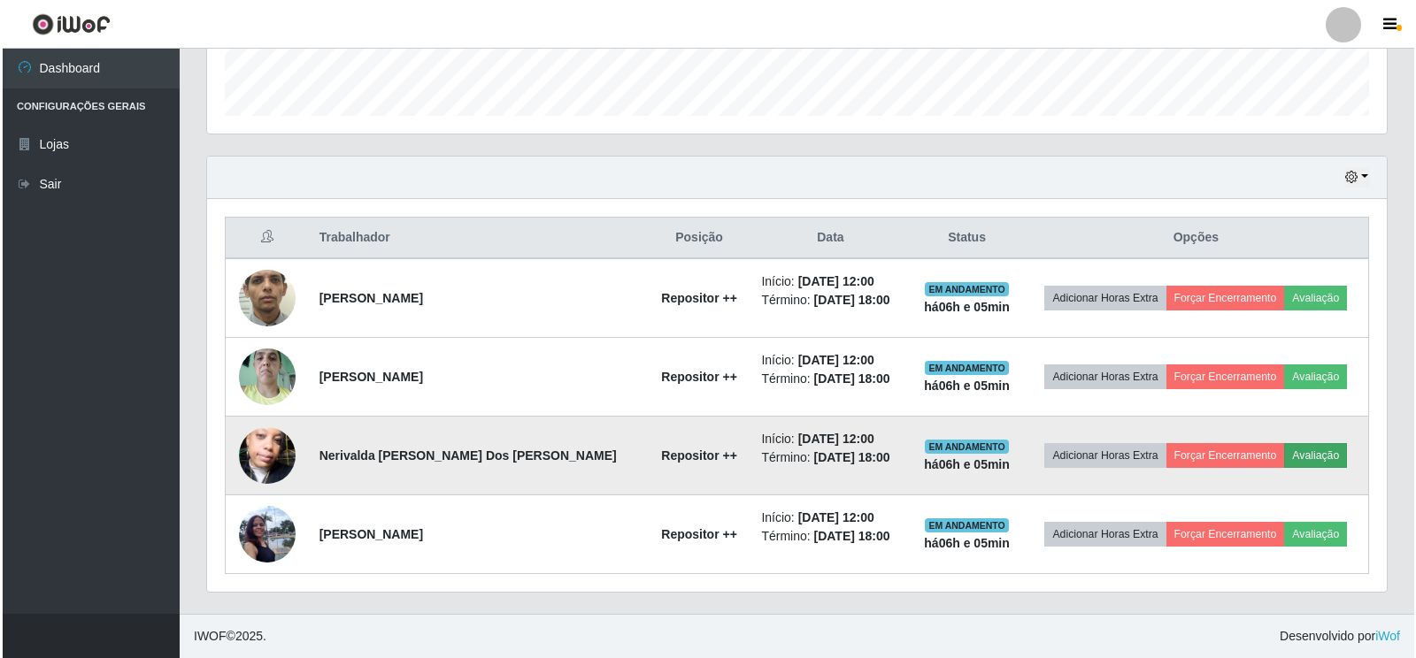
scroll to position [367, 1169]
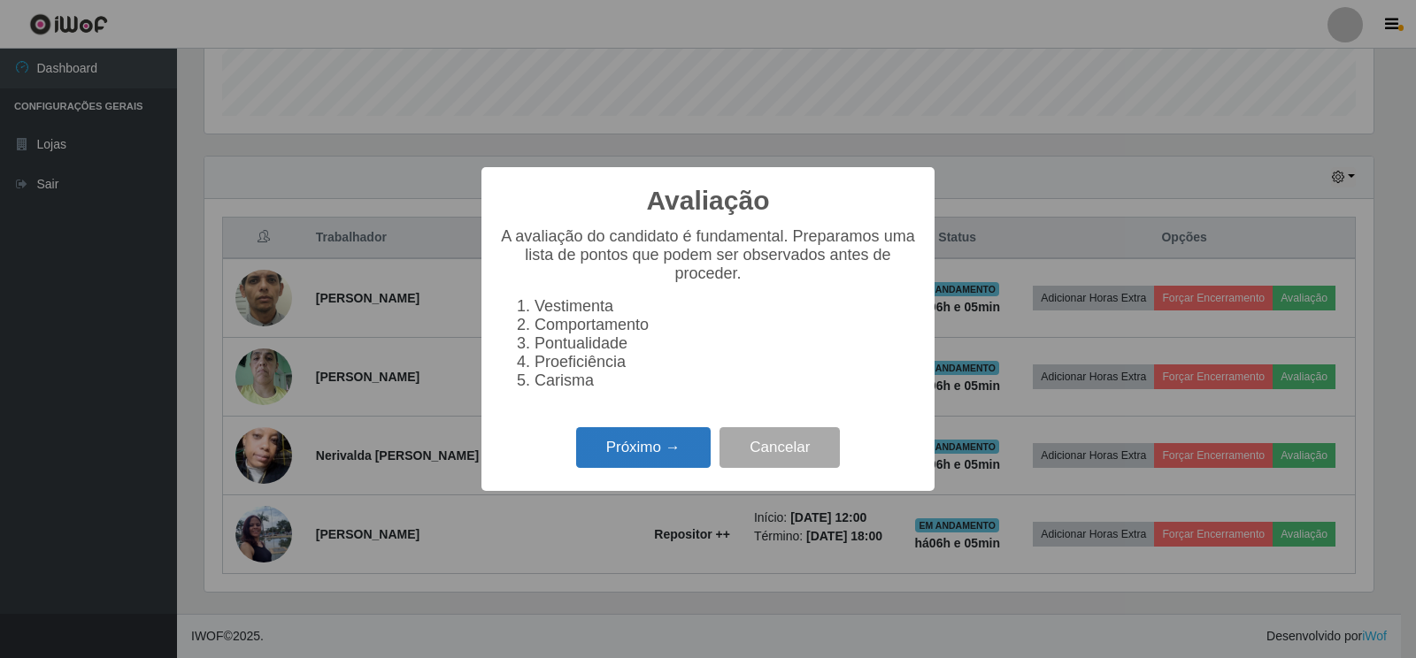
click at [644, 454] on button "Próximo →" at bounding box center [643, 448] width 134 height 42
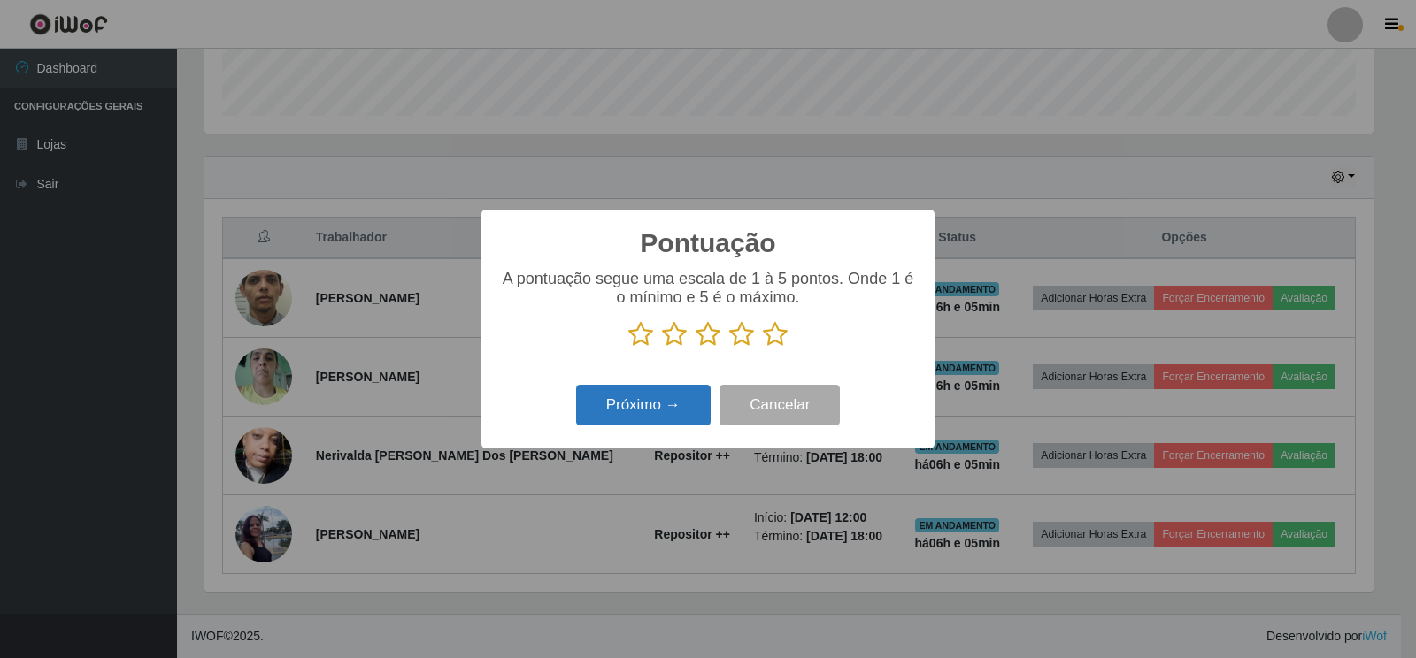
scroll to position [884331, 883529]
click at [777, 336] on icon at bounding box center [775, 334] width 25 height 27
click at [763, 348] on input "radio" at bounding box center [763, 348] width 0 height 0
click at [696, 406] on button "Próximo →" at bounding box center [643, 406] width 134 height 42
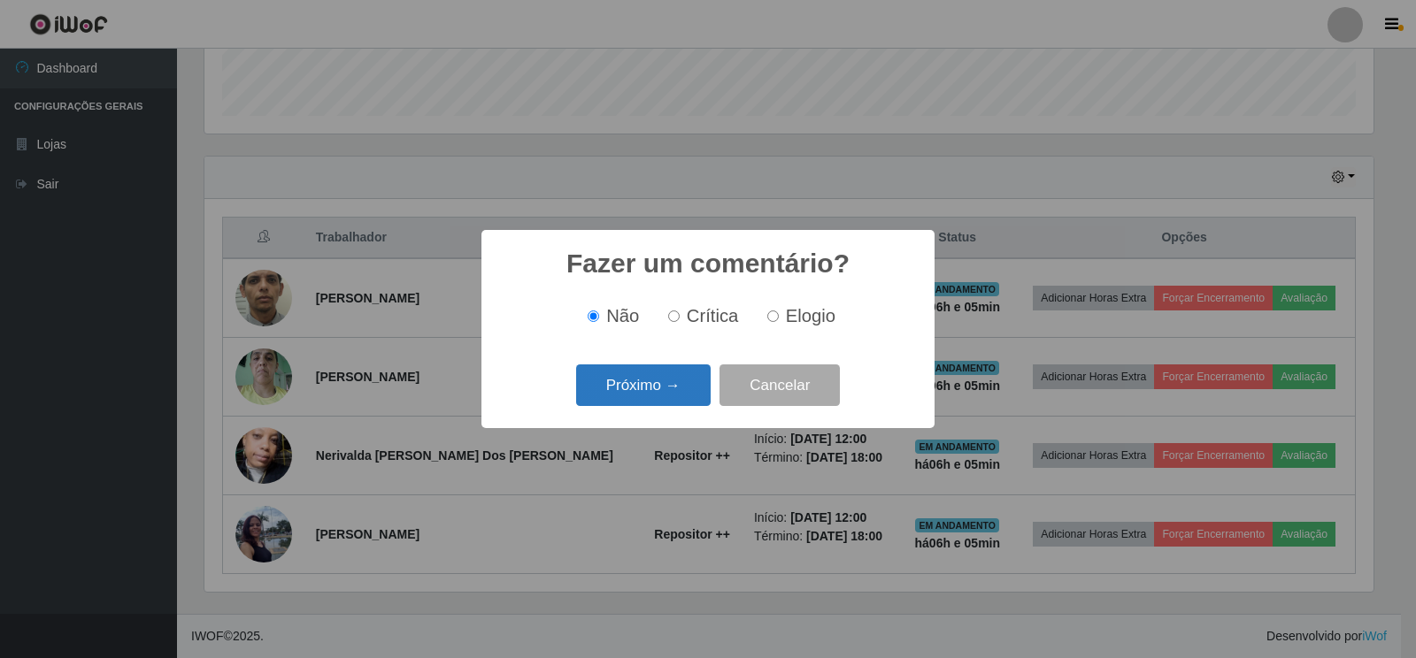
click at [681, 392] on button "Próximo →" at bounding box center [643, 385] width 134 height 42
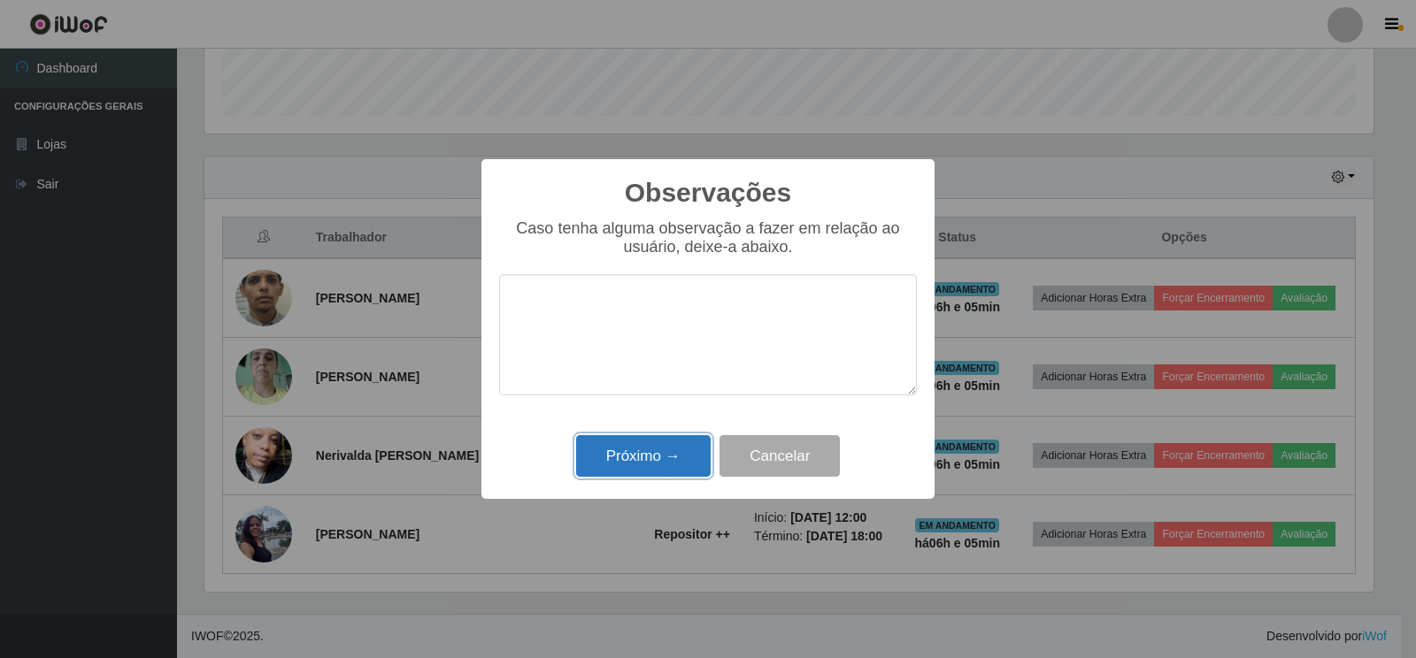
click at [679, 464] on button "Próximo →" at bounding box center [643, 456] width 134 height 42
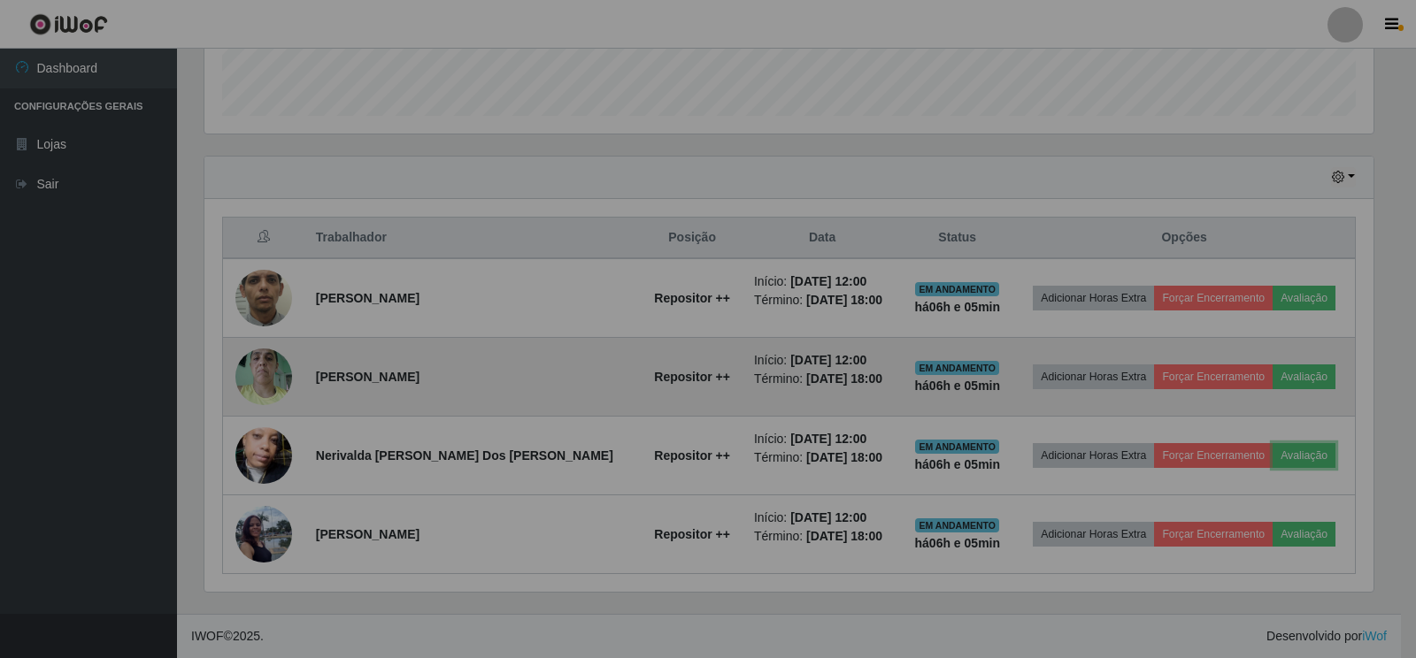
scroll to position [367, 1179]
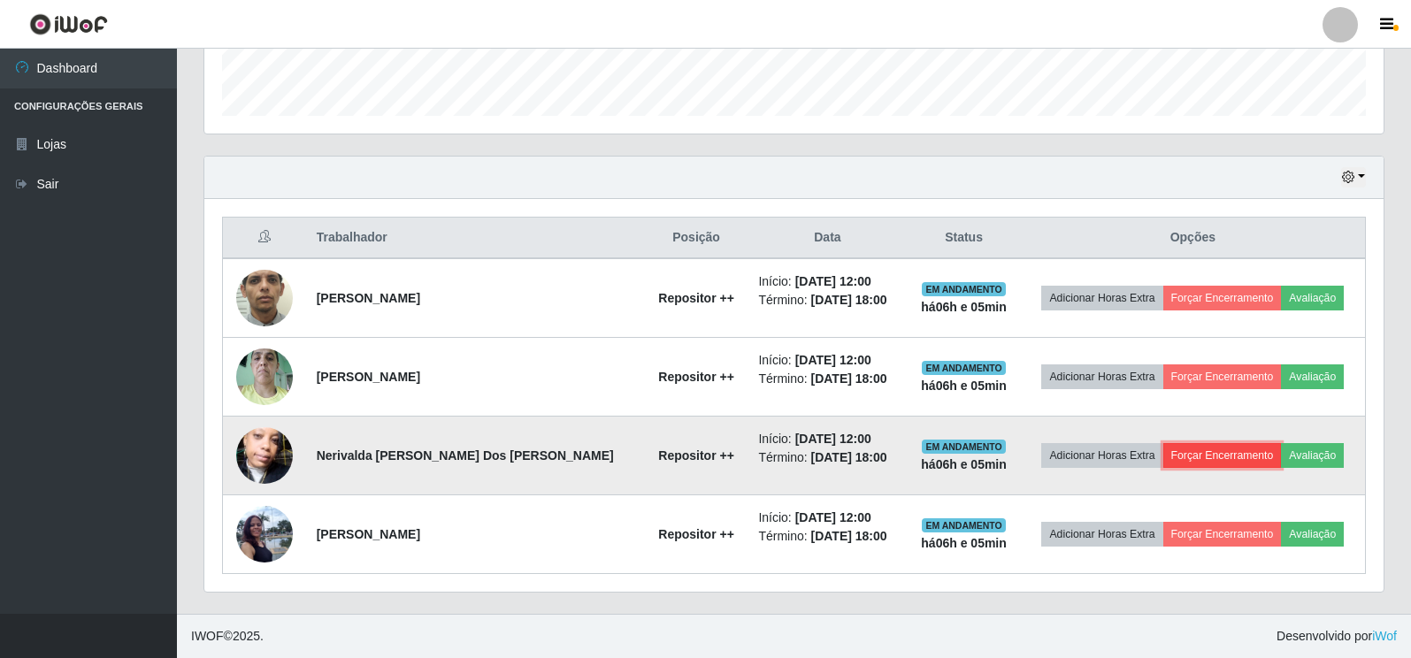
click at [1208, 456] on button "Forçar Encerramento" at bounding box center [1222, 455] width 119 height 25
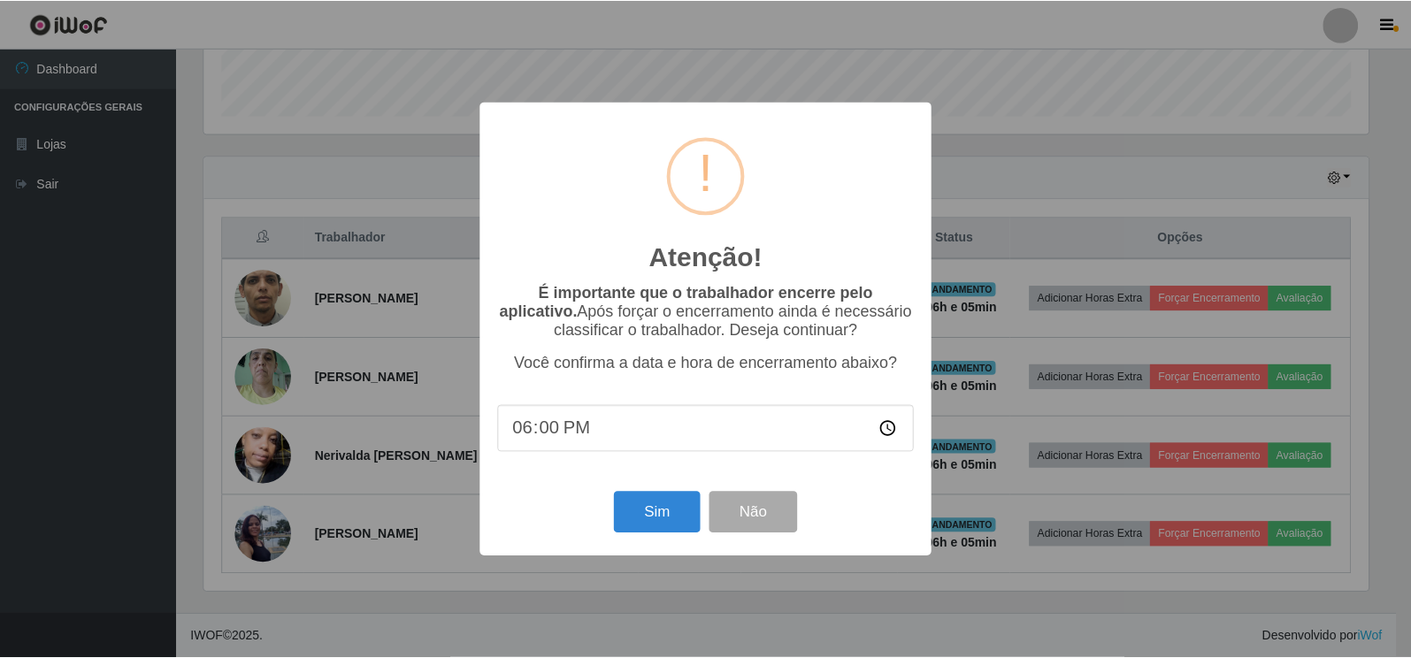
scroll to position [367, 1169]
click at [685, 516] on button "Sim" at bounding box center [659, 513] width 86 height 42
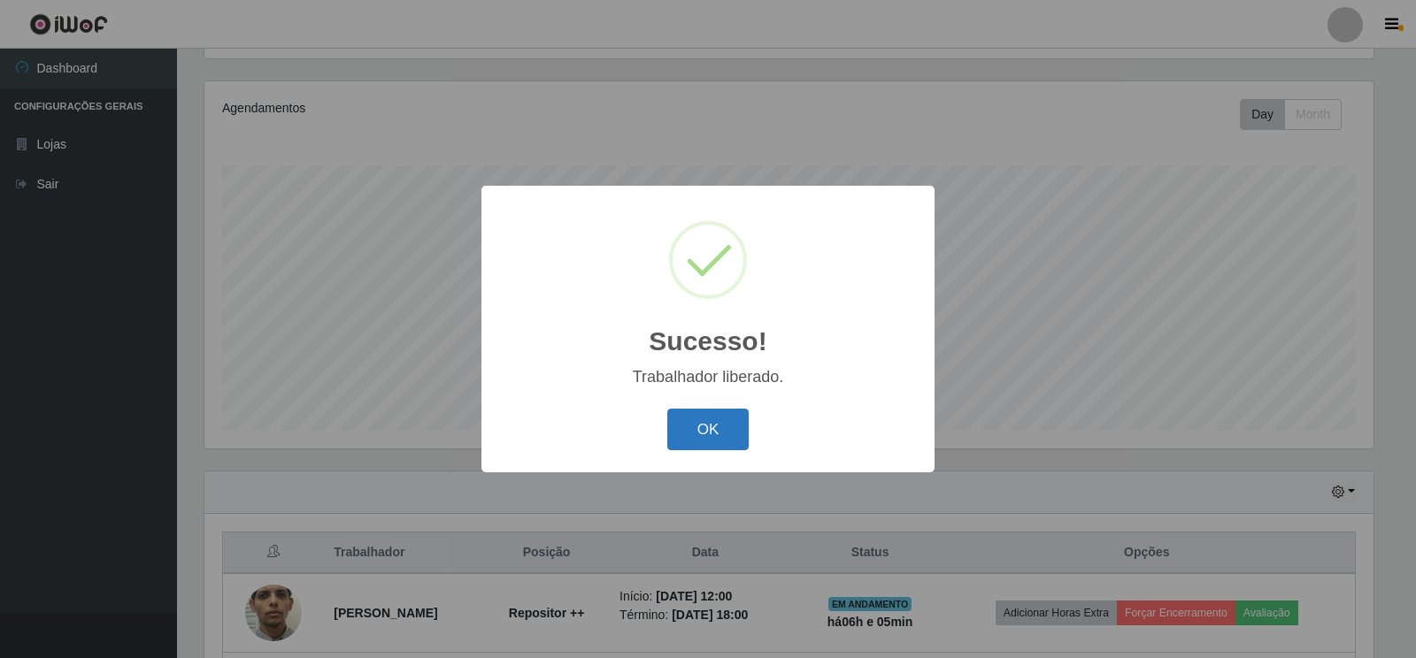
click at [705, 439] on button "OK" at bounding box center [708, 430] width 82 height 42
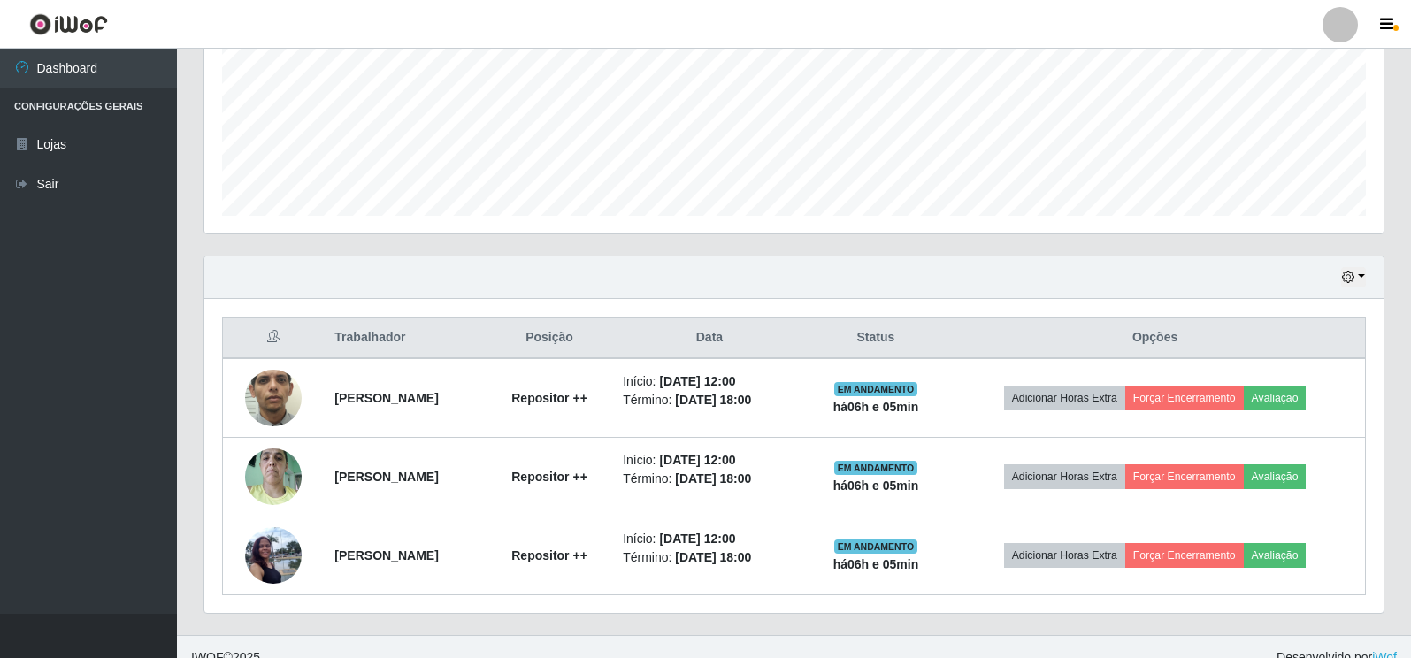
scroll to position [438, 0]
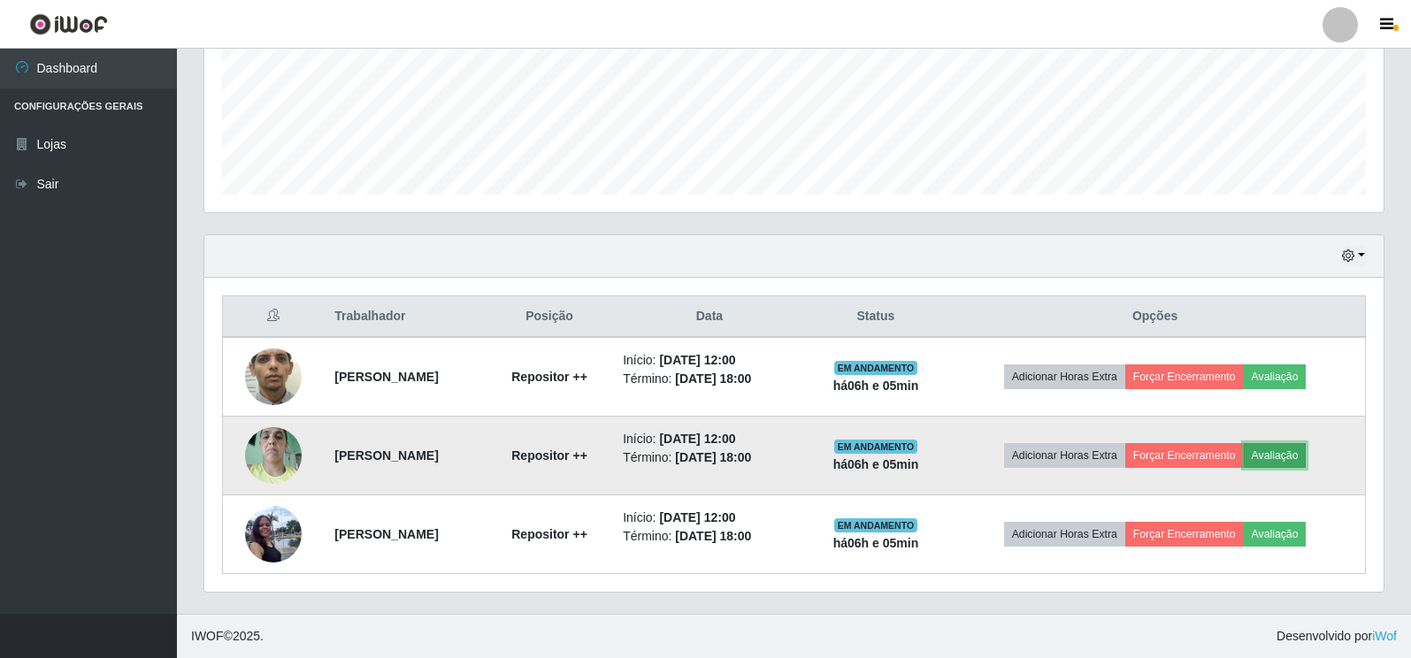
click at [1301, 457] on button "Avaliação" at bounding box center [1275, 455] width 63 height 25
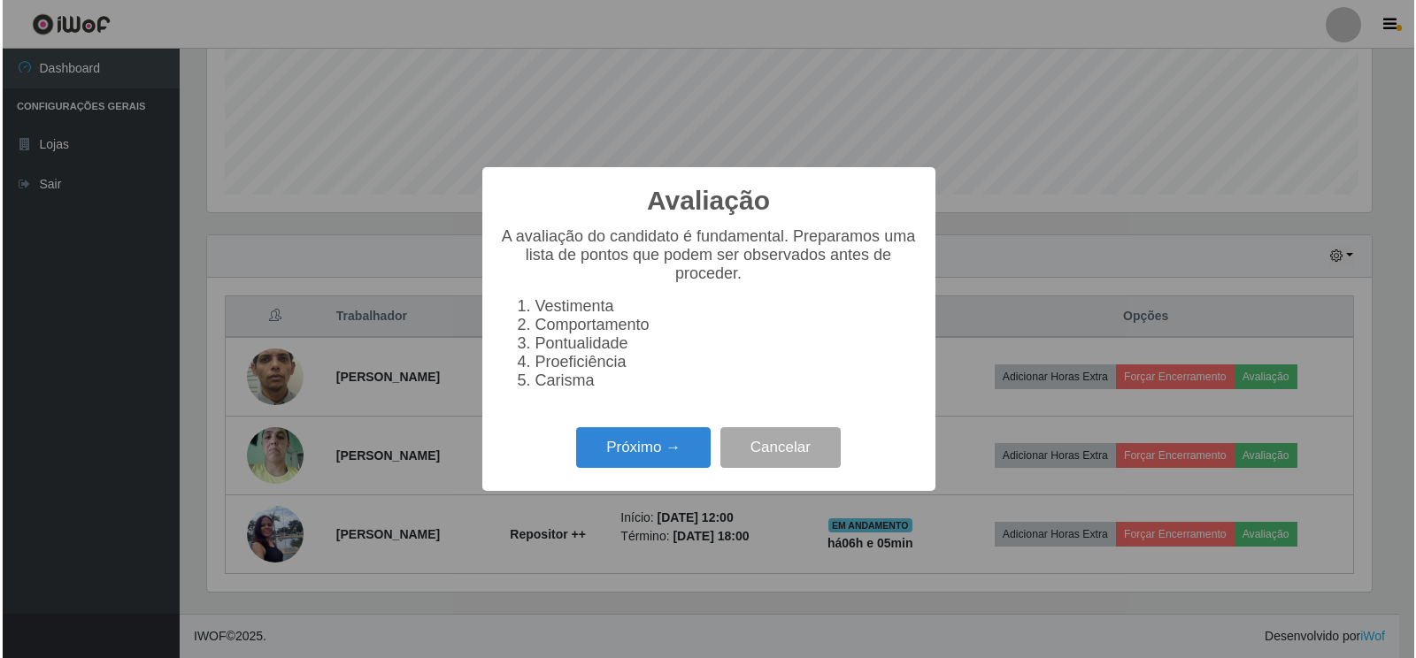
scroll to position [367, 1169]
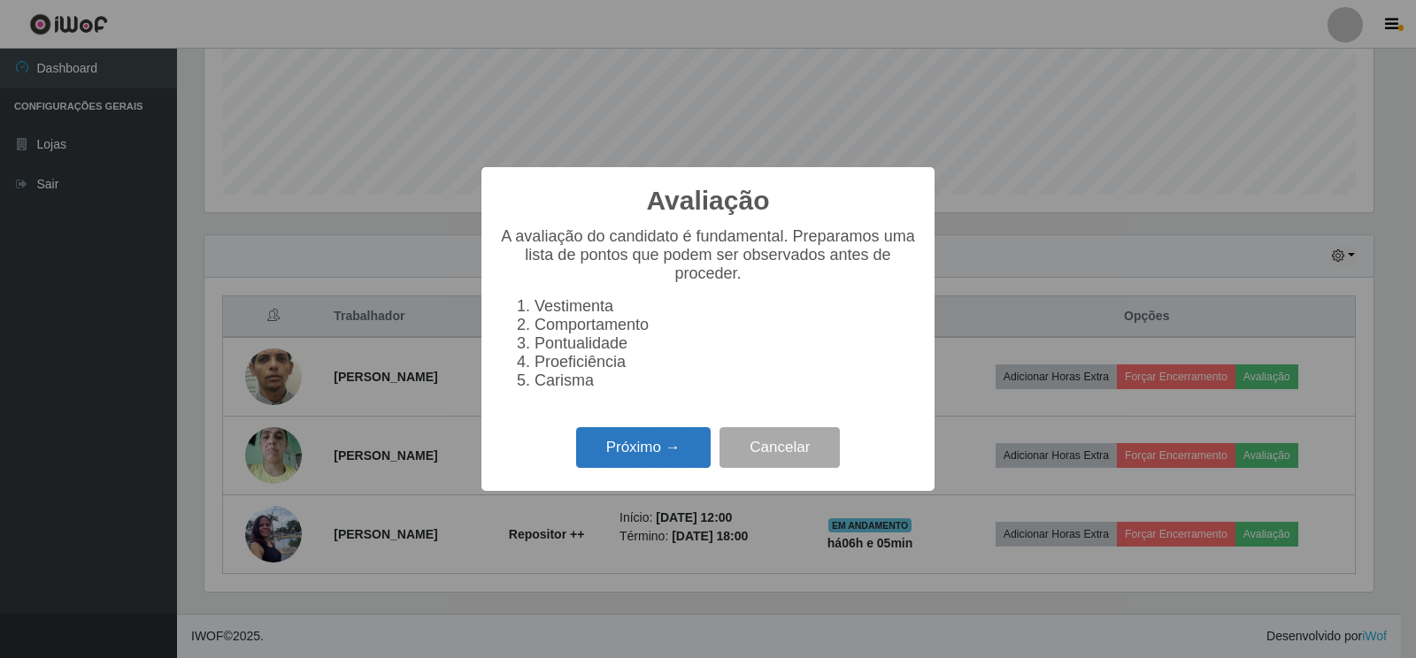
click at [632, 453] on button "Próximo →" at bounding box center [643, 448] width 134 height 42
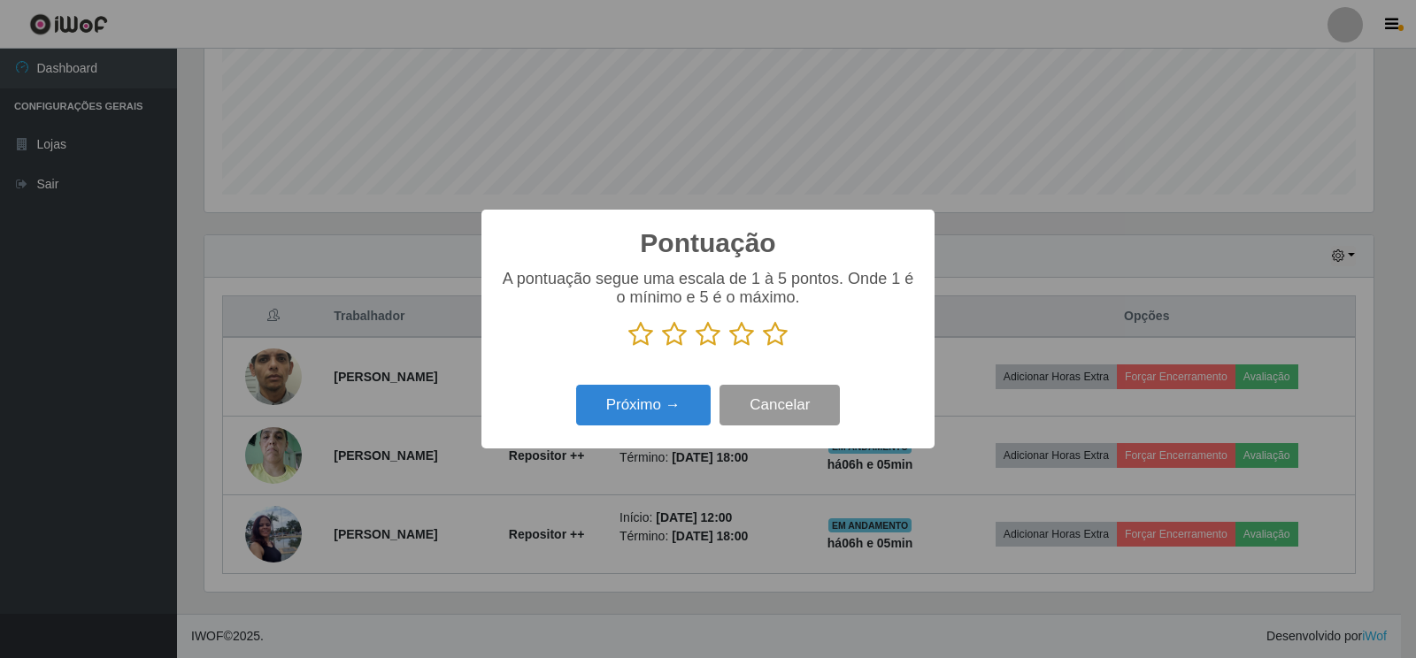
scroll to position [884331, 883529]
drag, startPoint x: 776, startPoint y: 329, endPoint x: 715, endPoint y: 373, distance: 75.4
click at [773, 336] on icon at bounding box center [775, 334] width 25 height 27
click at [763, 348] on input "radio" at bounding box center [763, 348] width 0 height 0
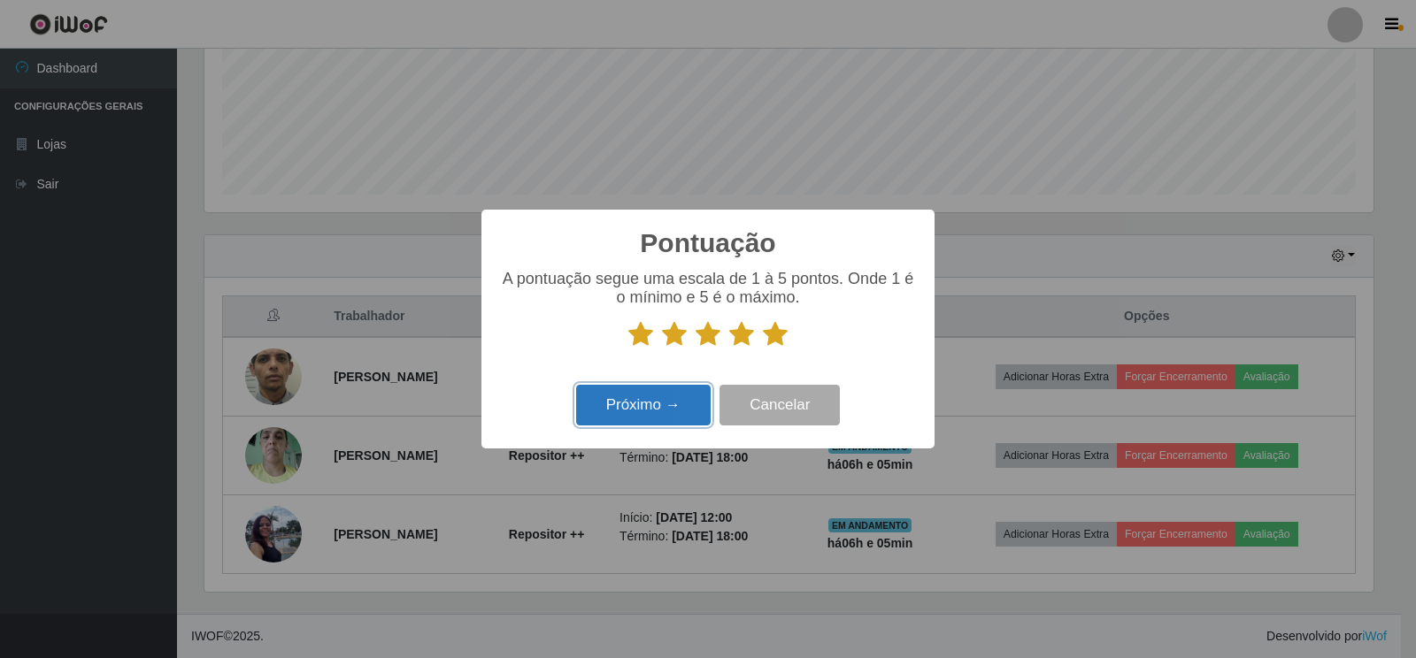
click at [677, 412] on button "Próximo →" at bounding box center [643, 406] width 134 height 42
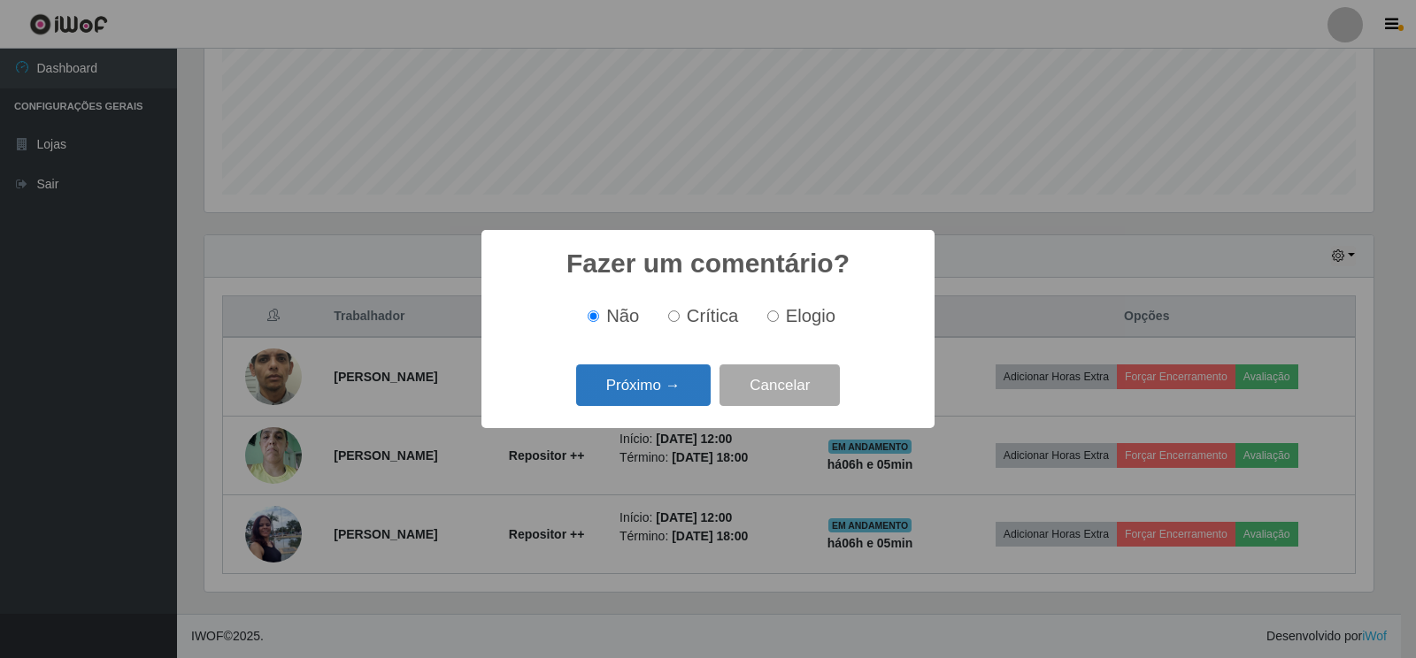
click at [698, 383] on button "Próximo →" at bounding box center [643, 385] width 134 height 42
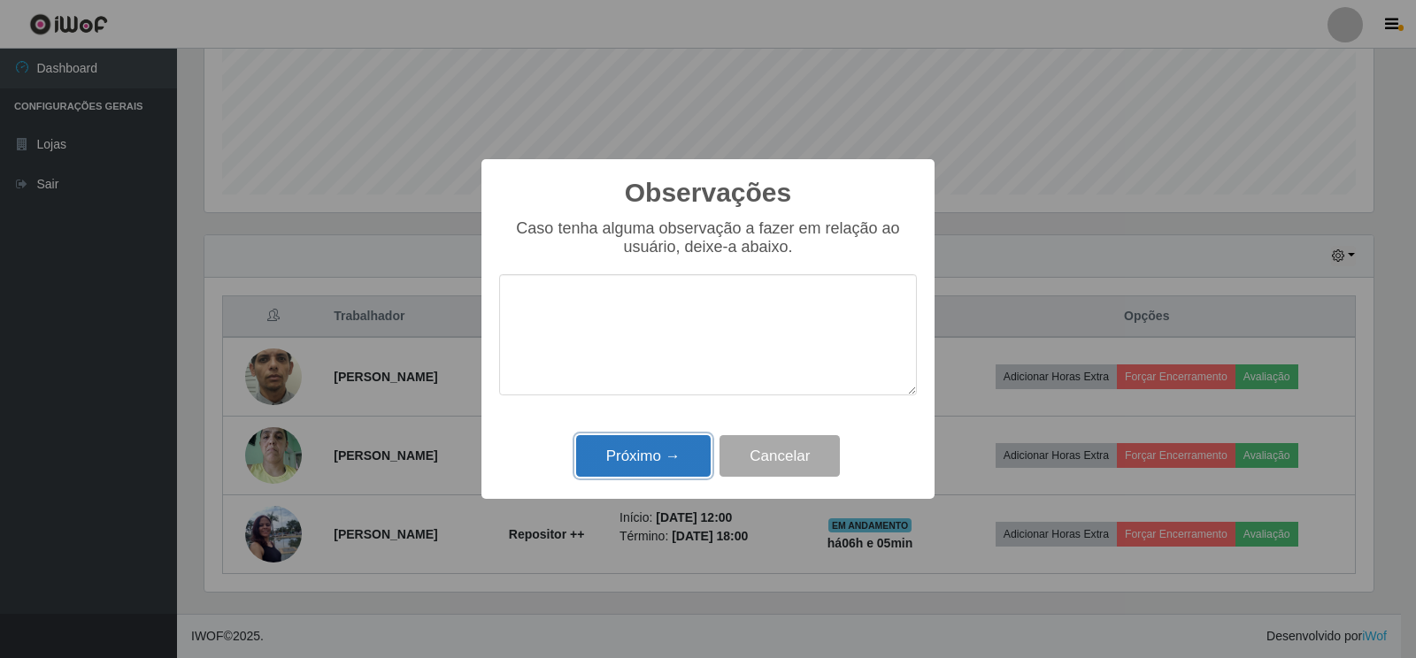
click at [657, 454] on button "Próximo →" at bounding box center [643, 456] width 134 height 42
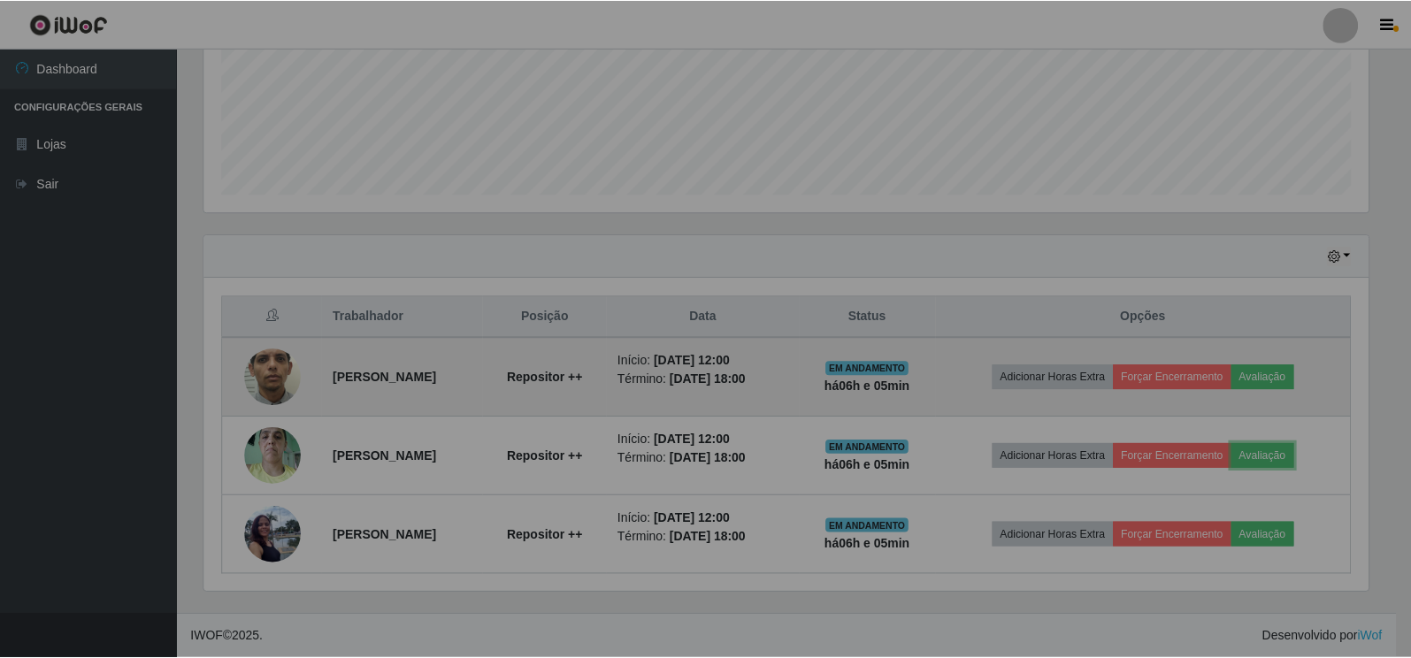
scroll to position [367, 1179]
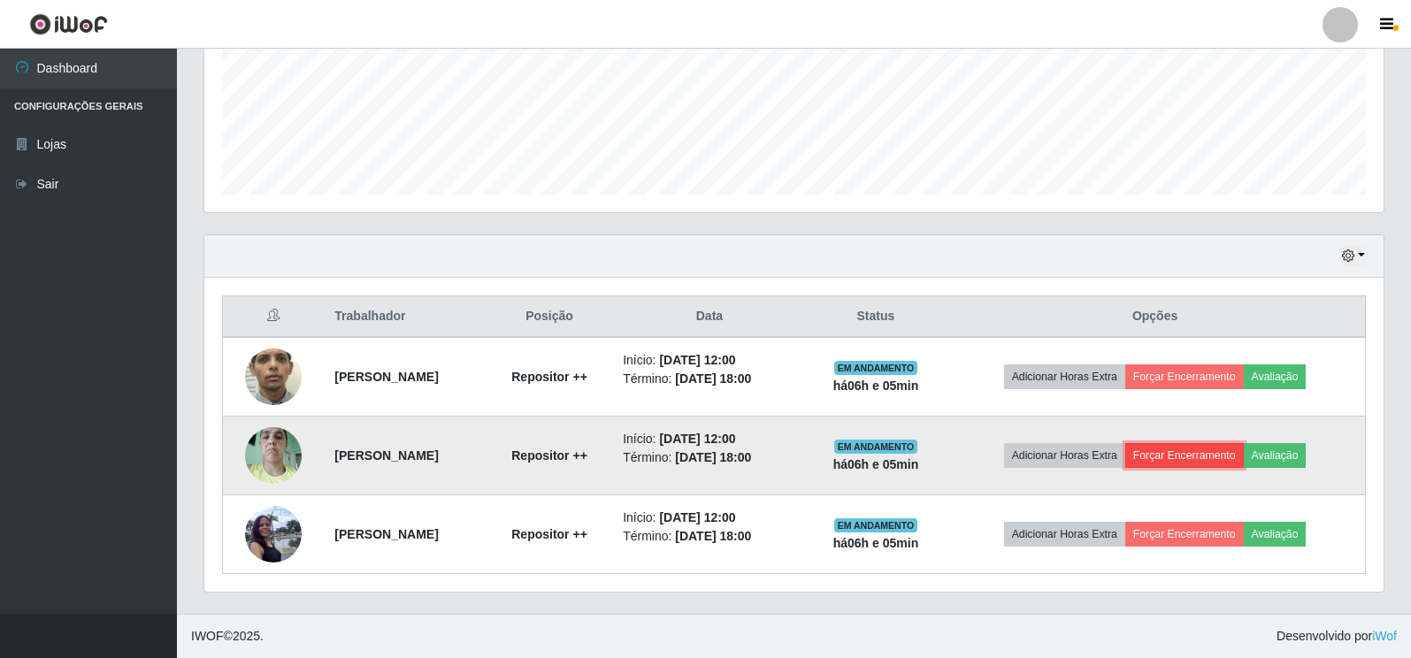
click at [1224, 458] on button "Forçar Encerramento" at bounding box center [1184, 455] width 119 height 25
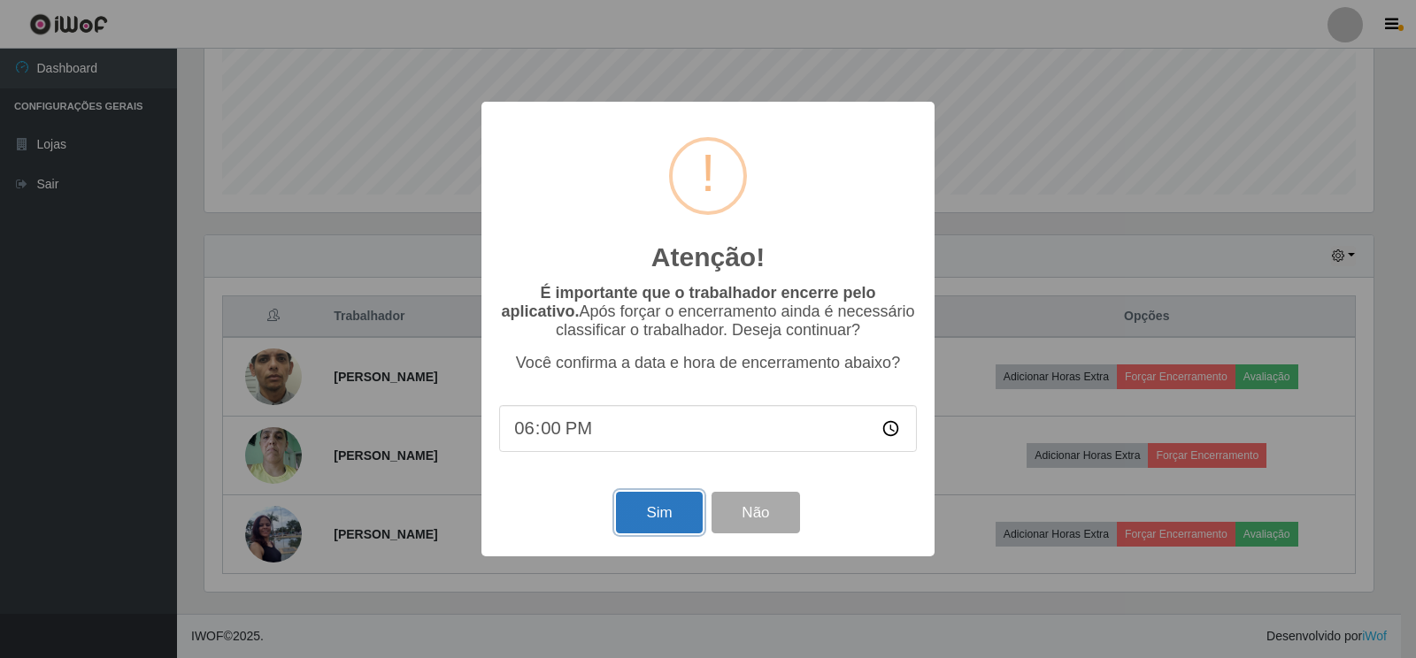
click at [682, 514] on button "Sim" at bounding box center [659, 513] width 86 height 42
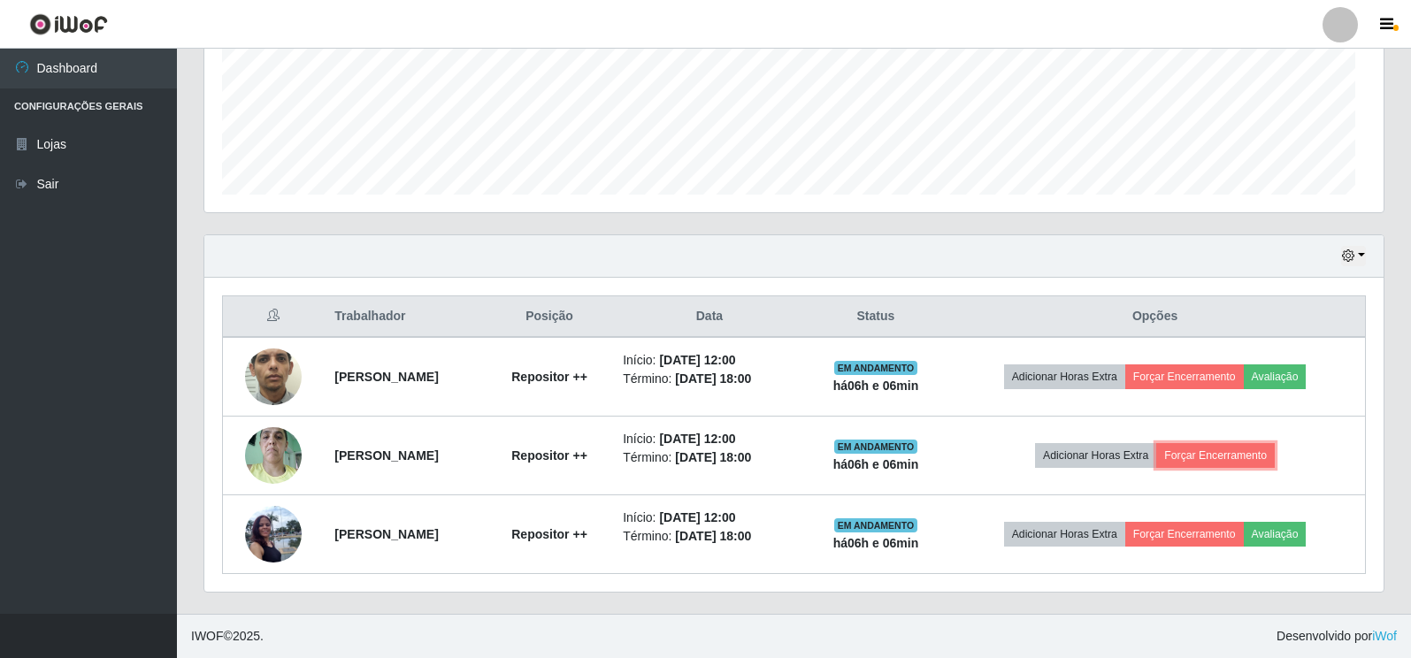
scroll to position [0, 0]
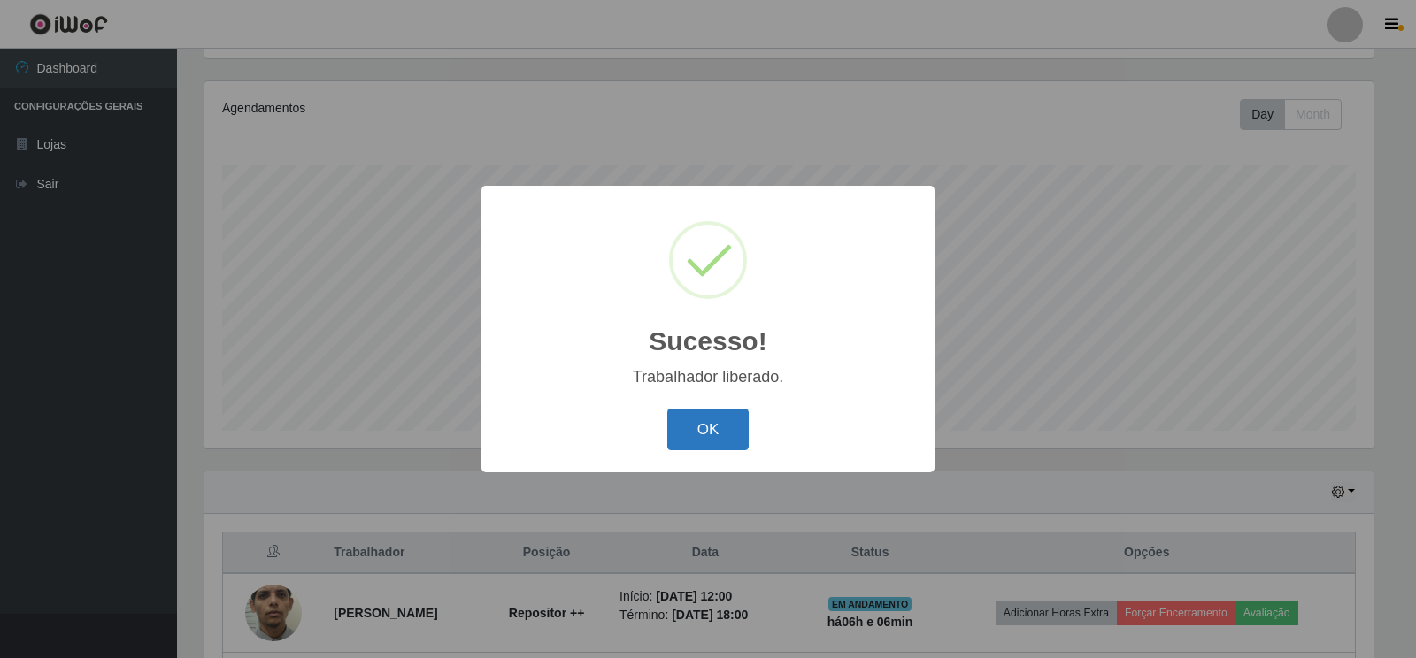
click at [709, 439] on button "OK" at bounding box center [708, 430] width 82 height 42
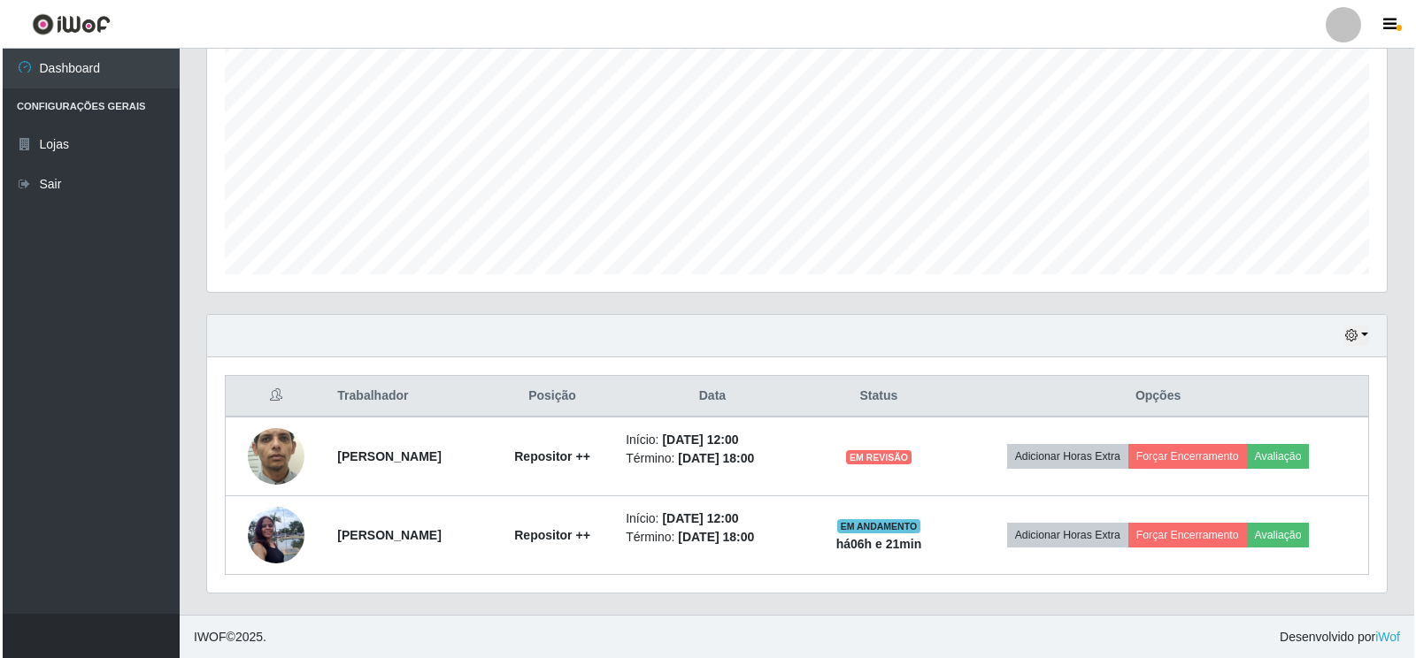
scroll to position [359, 0]
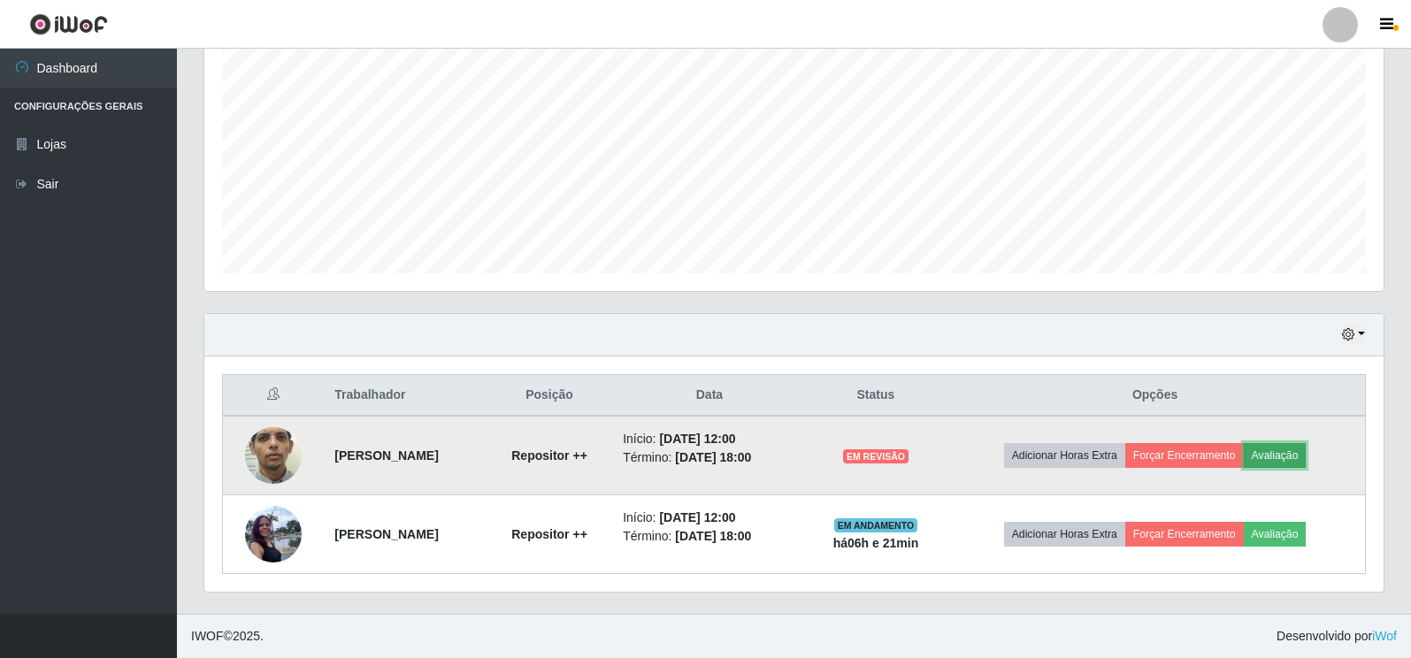
click at [1281, 456] on button "Avaliação" at bounding box center [1275, 455] width 63 height 25
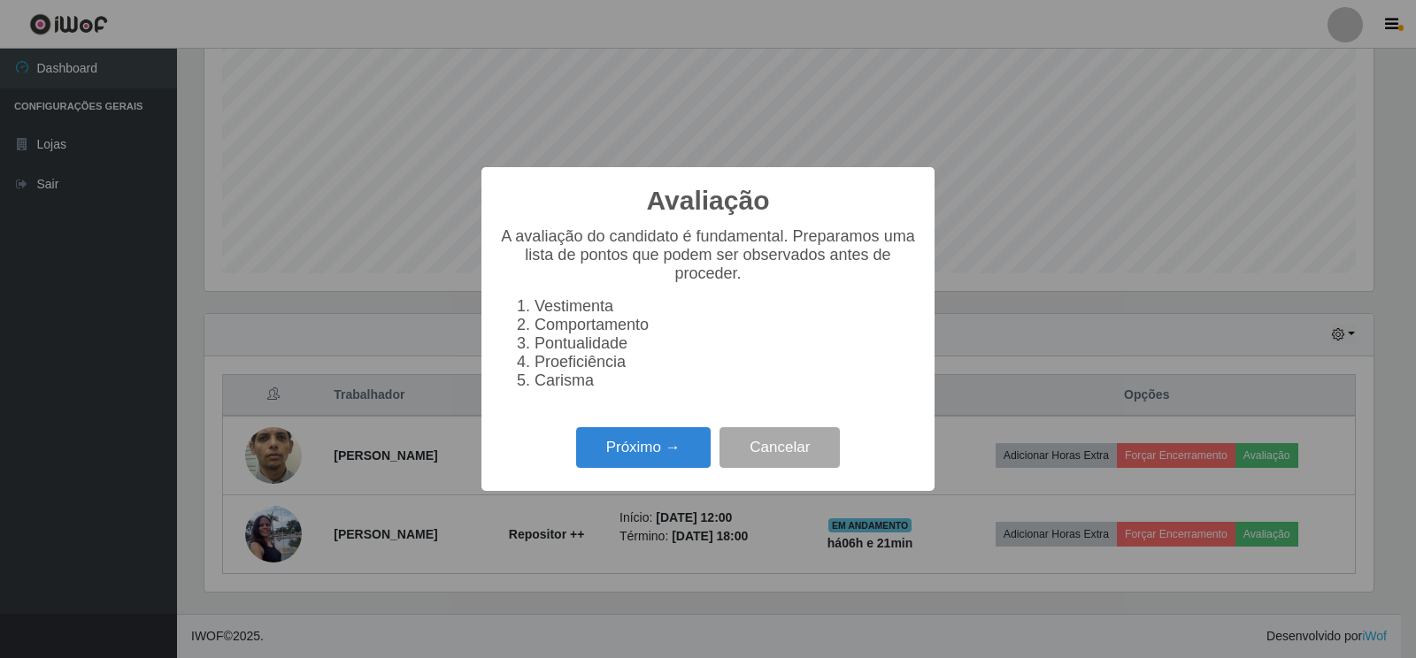
scroll to position [367, 1169]
click at [676, 450] on button "Próximo →" at bounding box center [643, 448] width 134 height 42
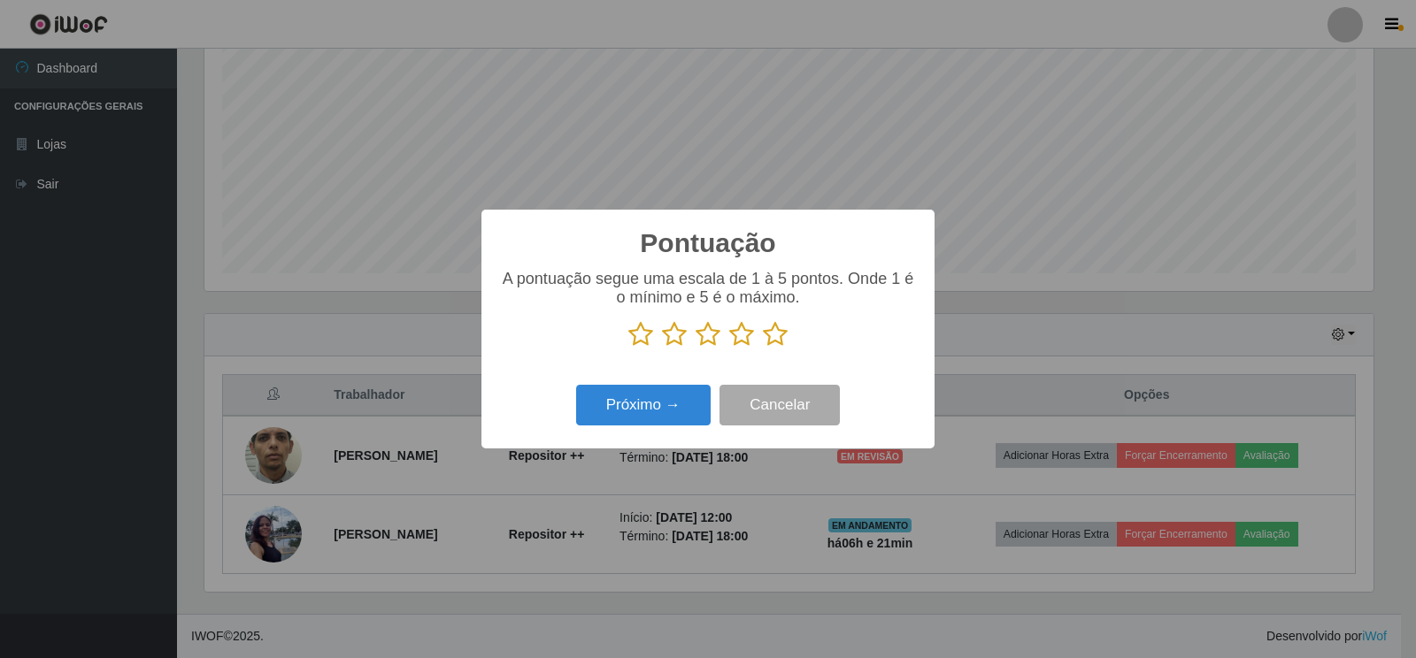
scroll to position [884331, 883529]
click at [771, 341] on icon at bounding box center [775, 334] width 25 height 27
click at [763, 348] on input "radio" at bounding box center [763, 348] width 0 height 0
click at [678, 406] on button "Próximo →" at bounding box center [643, 406] width 134 height 42
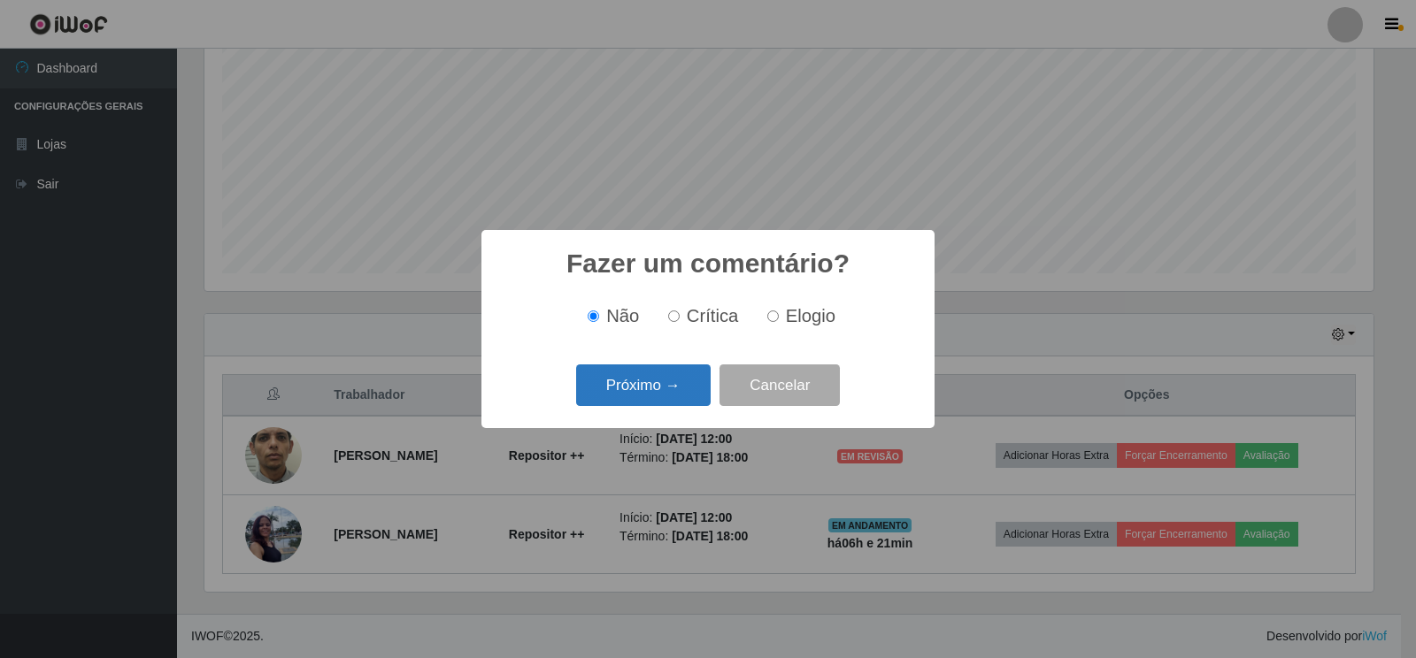
click at [641, 389] on button "Próximo →" at bounding box center [643, 385] width 134 height 42
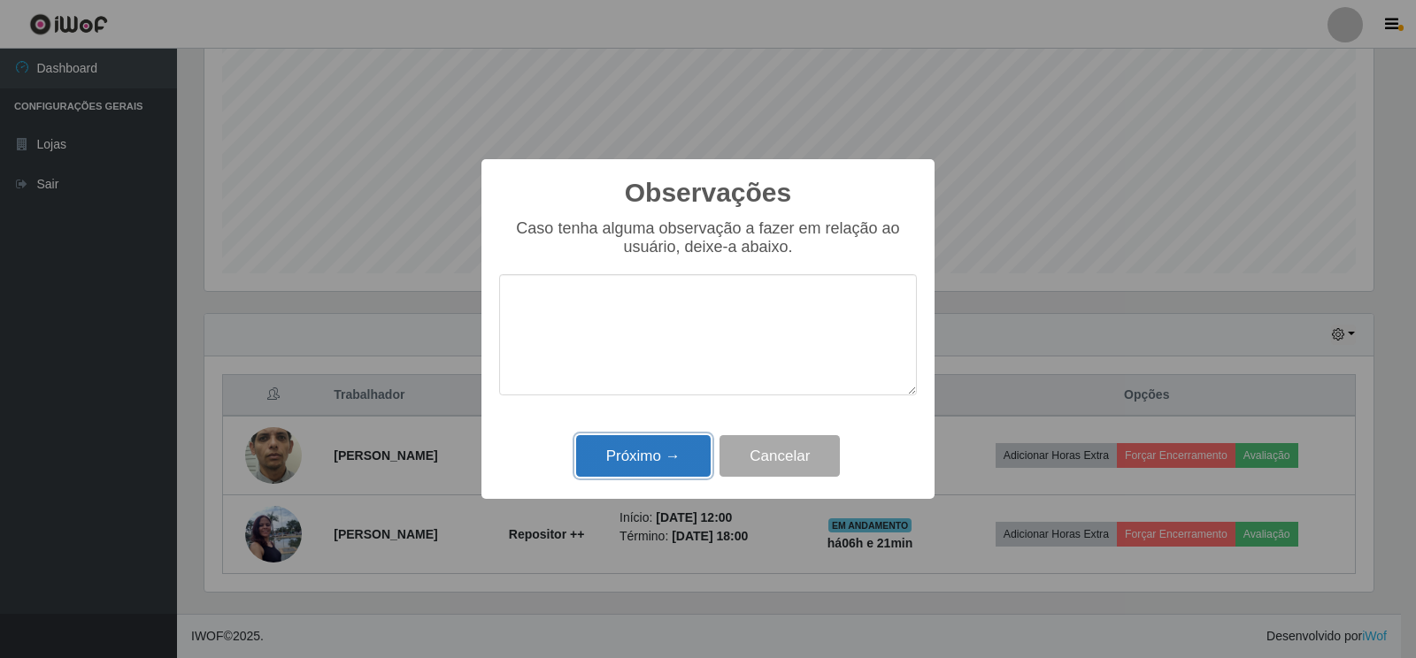
click at [613, 461] on button "Próximo →" at bounding box center [643, 456] width 134 height 42
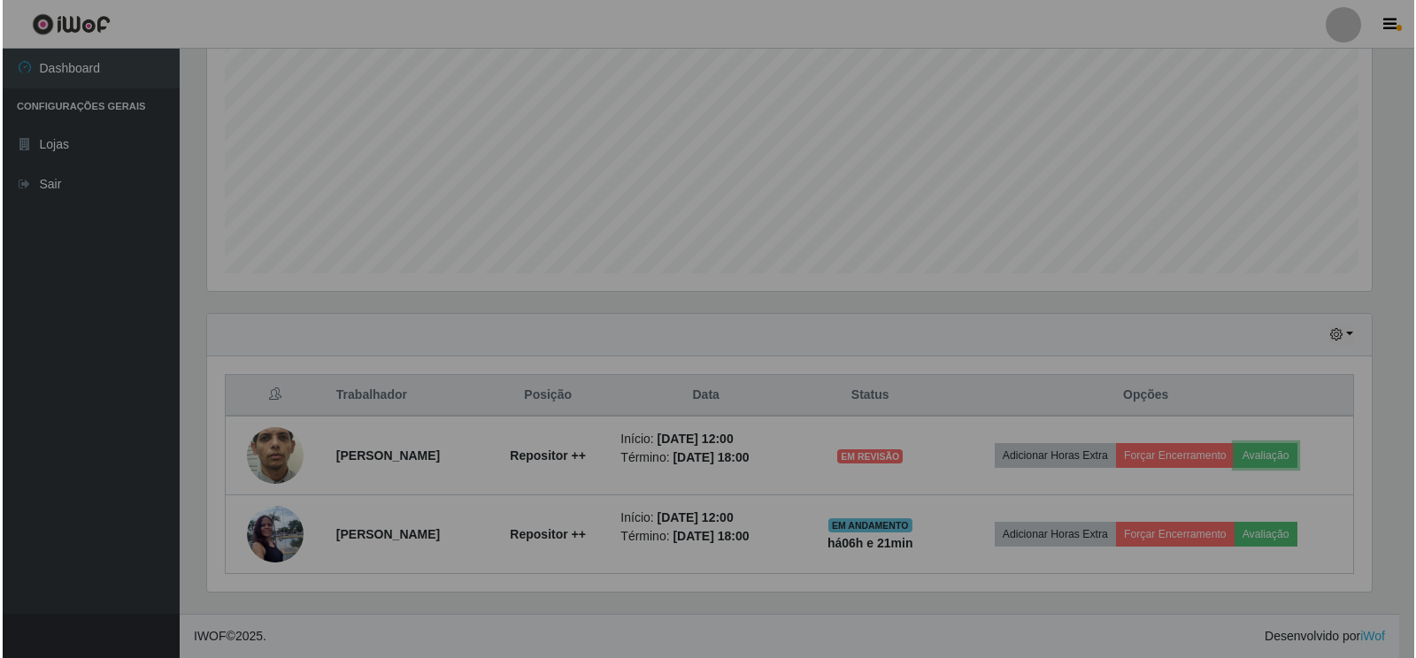
scroll to position [367, 1179]
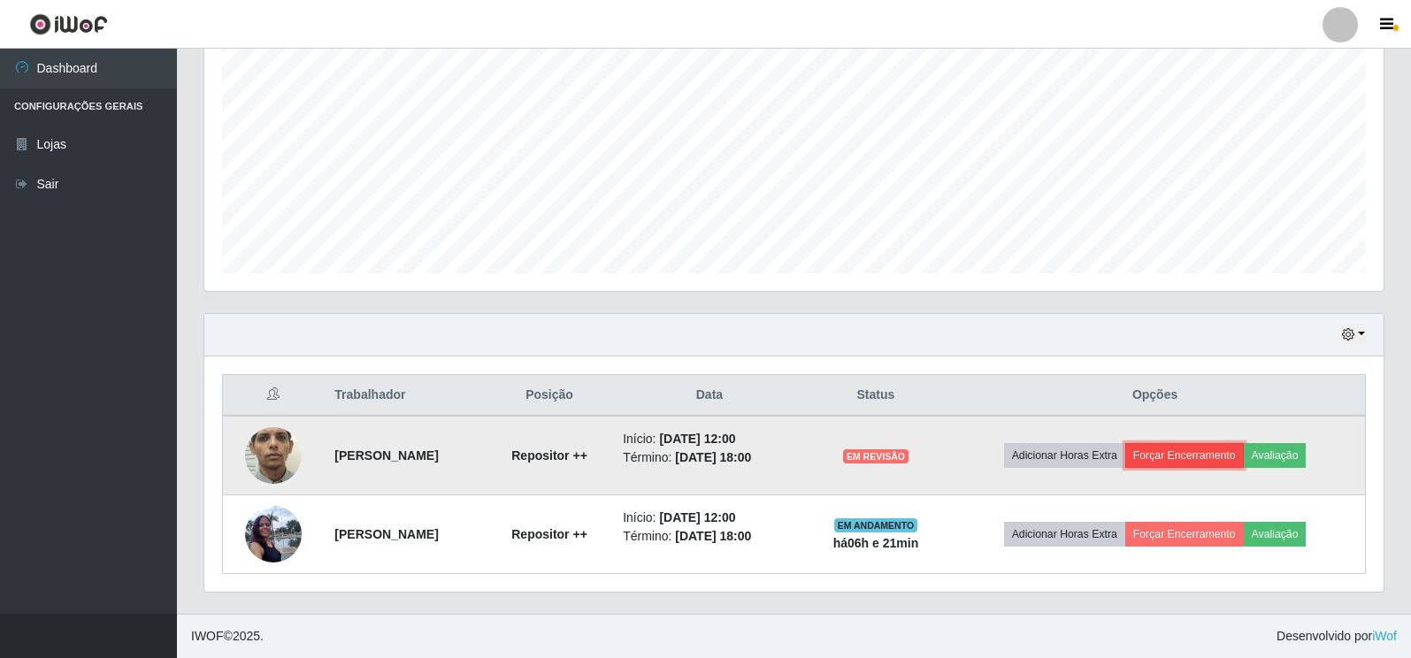
click at [1216, 460] on button "Forçar Encerramento" at bounding box center [1184, 455] width 119 height 25
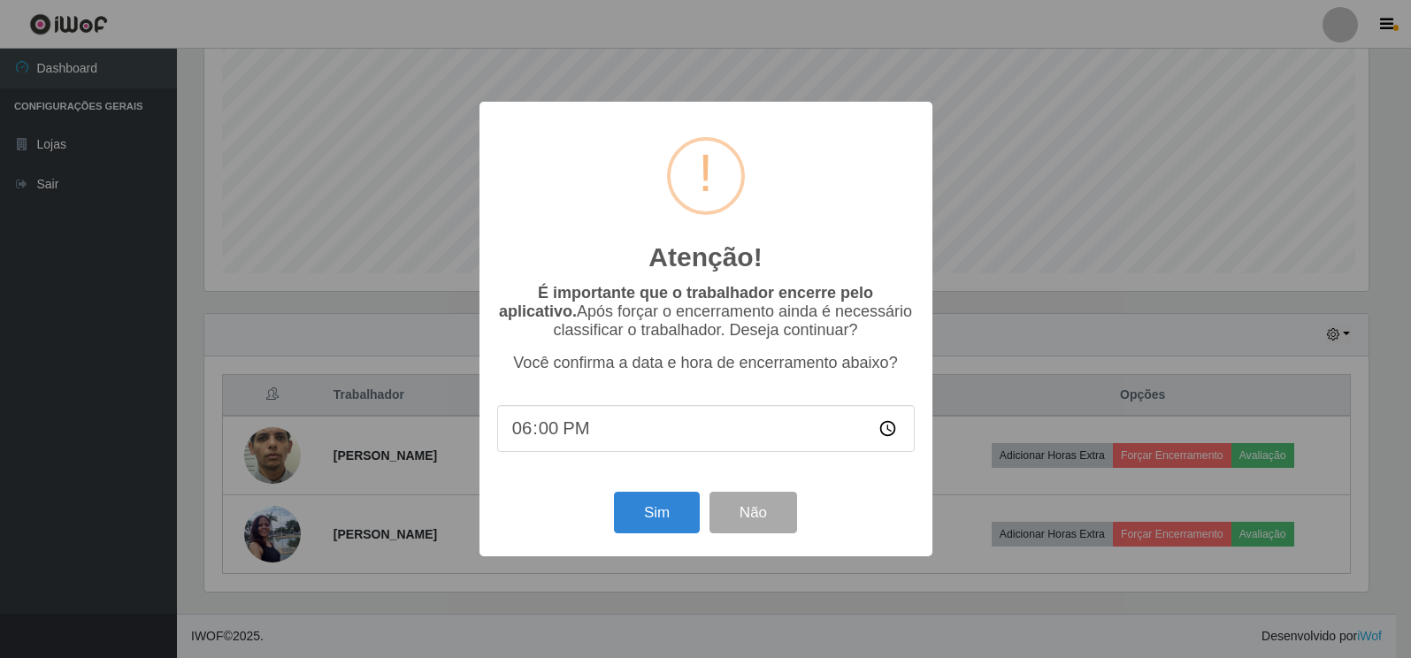
scroll to position [367, 1169]
click at [679, 513] on button "Sim" at bounding box center [659, 513] width 86 height 42
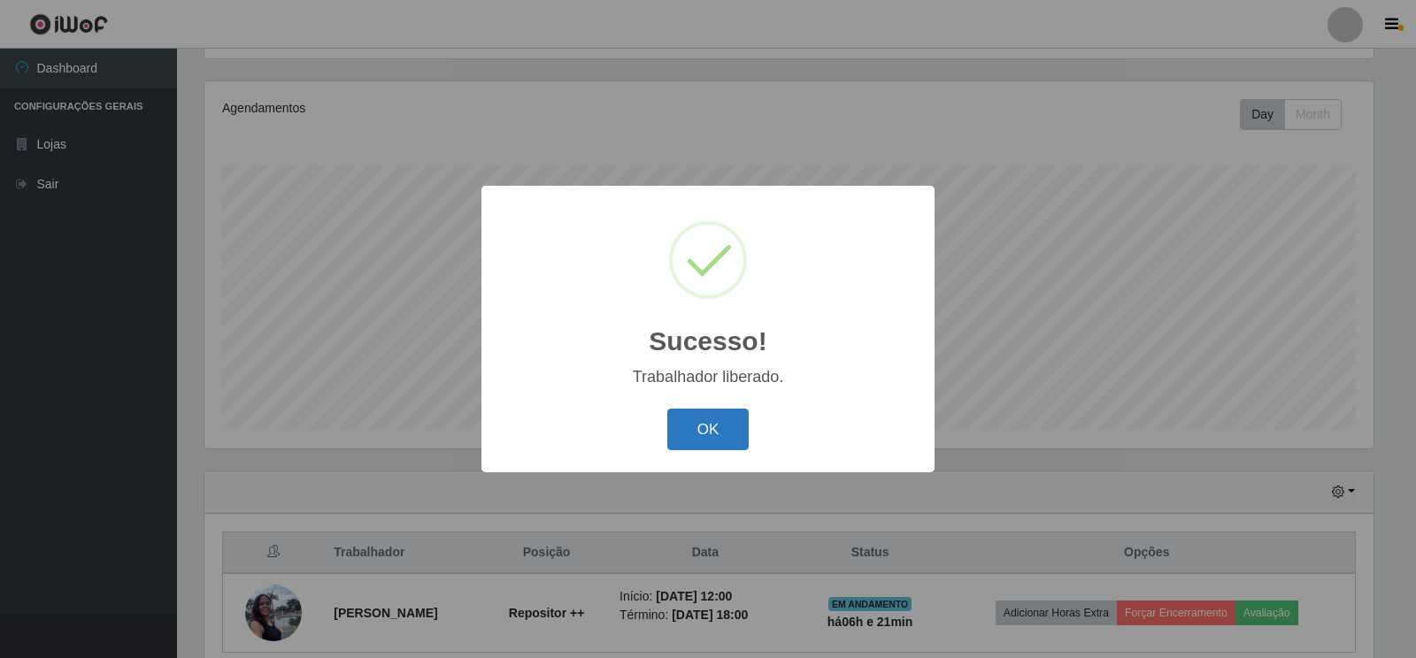
click at [731, 436] on button "OK" at bounding box center [708, 430] width 82 height 42
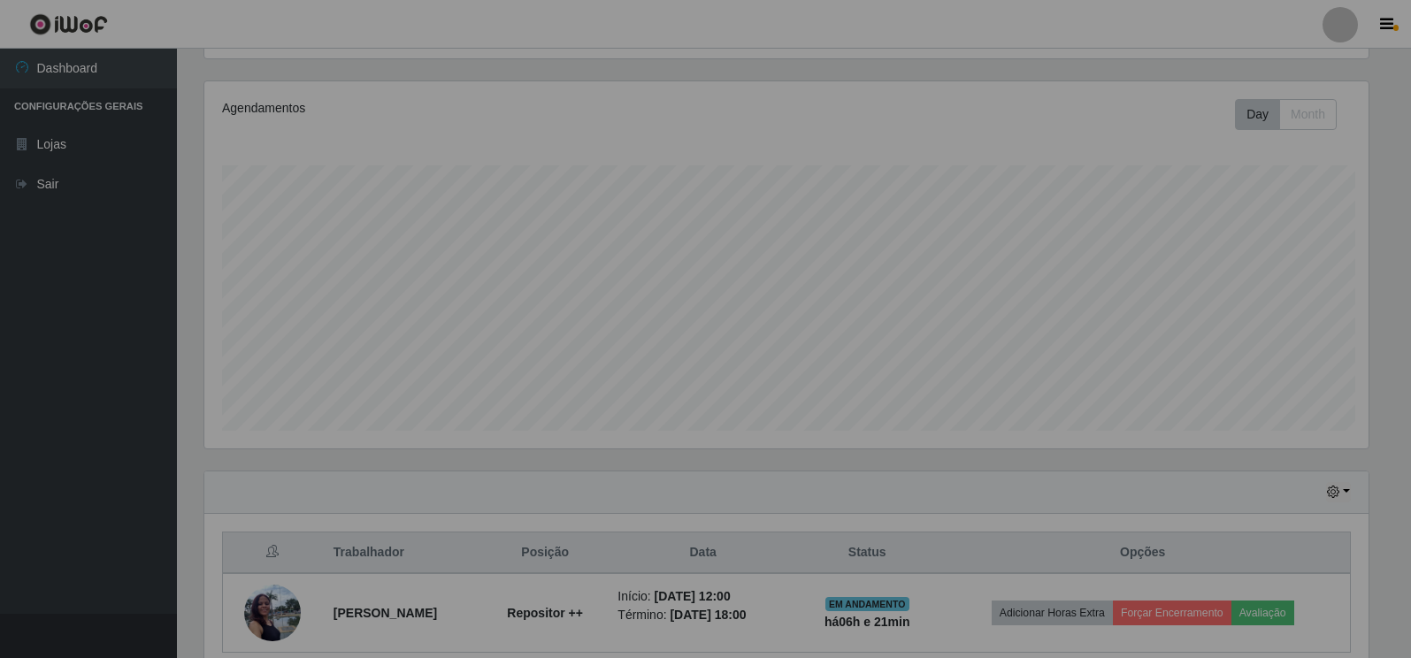
scroll to position [367, 1179]
